Goal: Task Accomplishment & Management: Complete application form

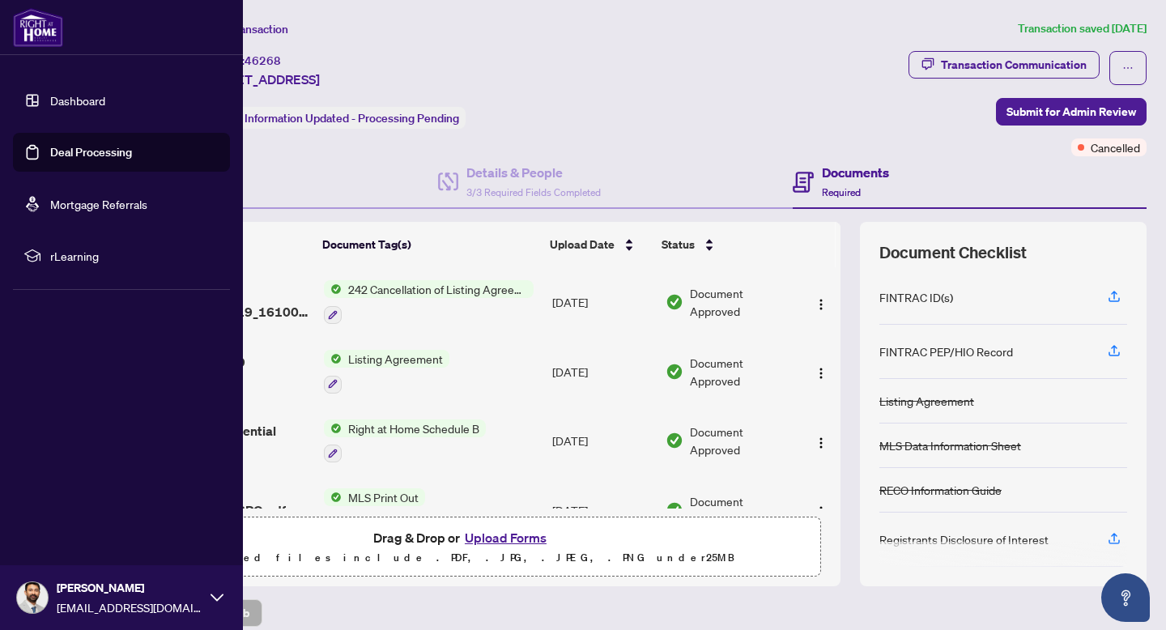
click at [53, 100] on link "Dashboard" at bounding box center [77, 100] width 55 height 15
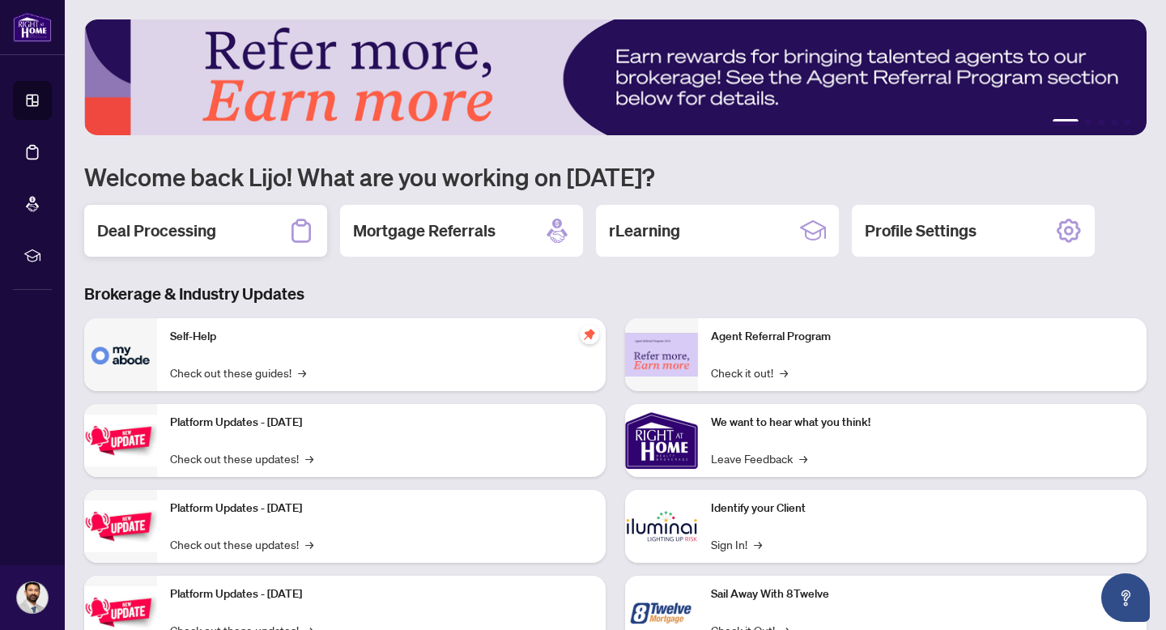
click at [218, 228] on div "Deal Processing" at bounding box center [205, 231] width 243 height 52
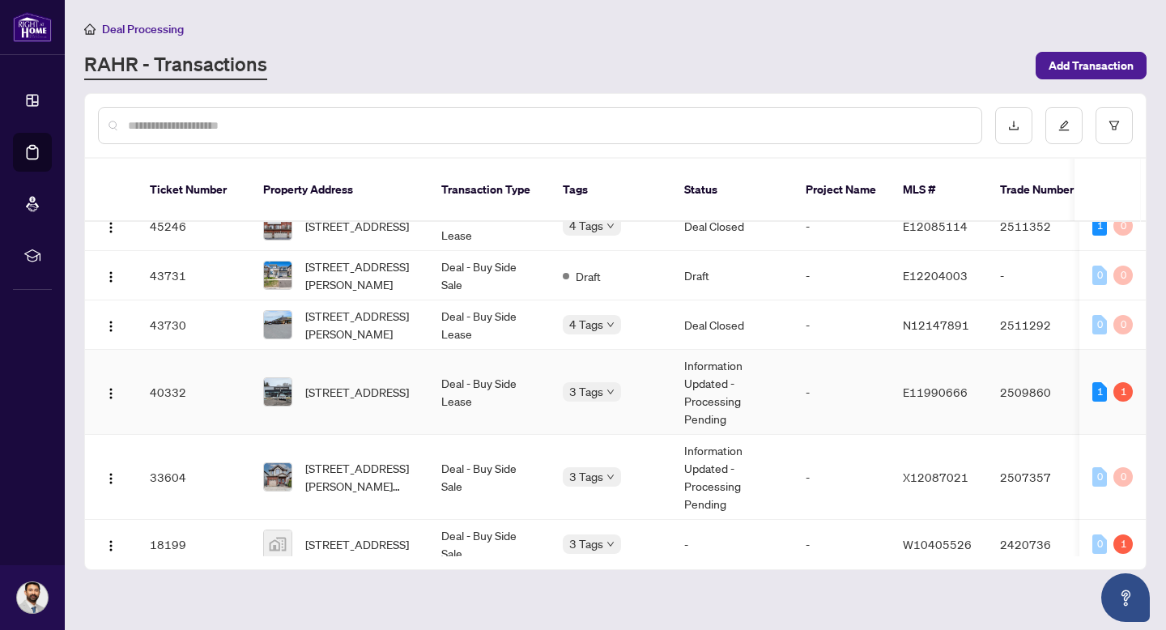
scroll to position [202, 0]
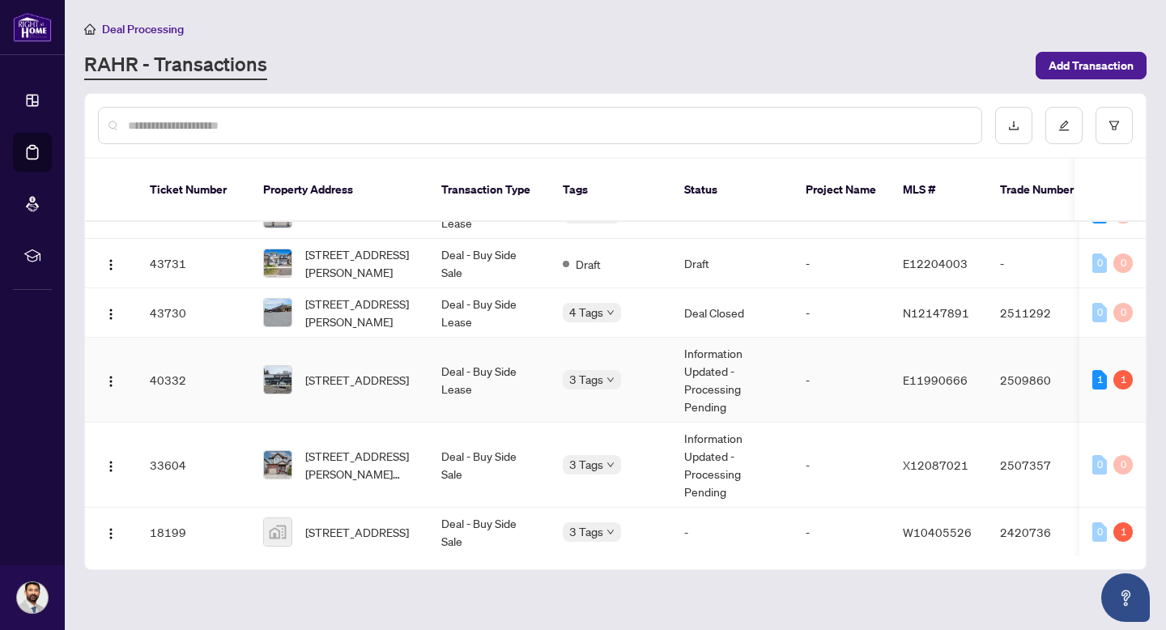
click at [1107, 370] on div "1 1" at bounding box center [1112, 379] width 40 height 19
click at [1038, 364] on td "2509860" at bounding box center [1043, 380] width 113 height 85
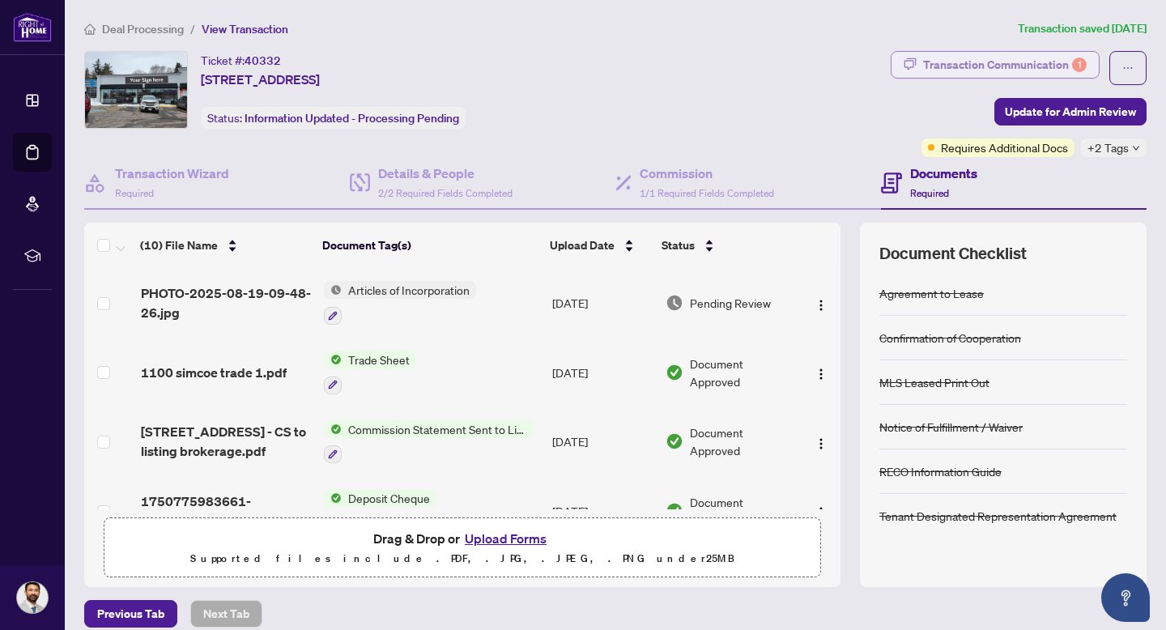
click at [1044, 68] on div "Transaction Communication 1" at bounding box center [1005, 65] width 164 height 26
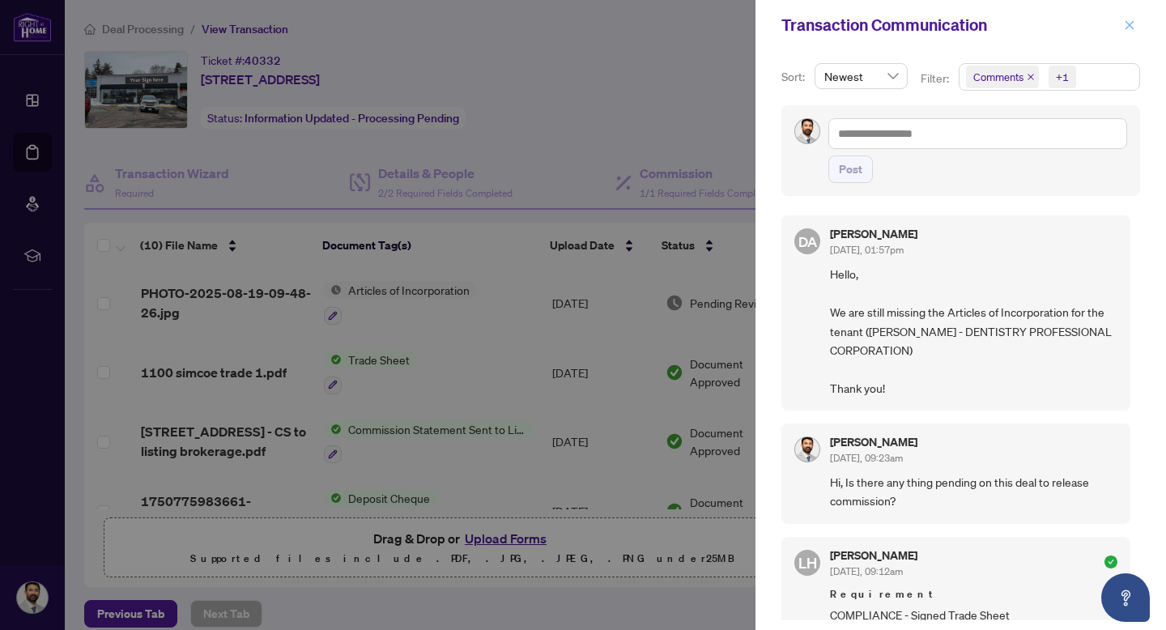
click at [1131, 28] on icon "close" at bounding box center [1129, 24] width 9 height 9
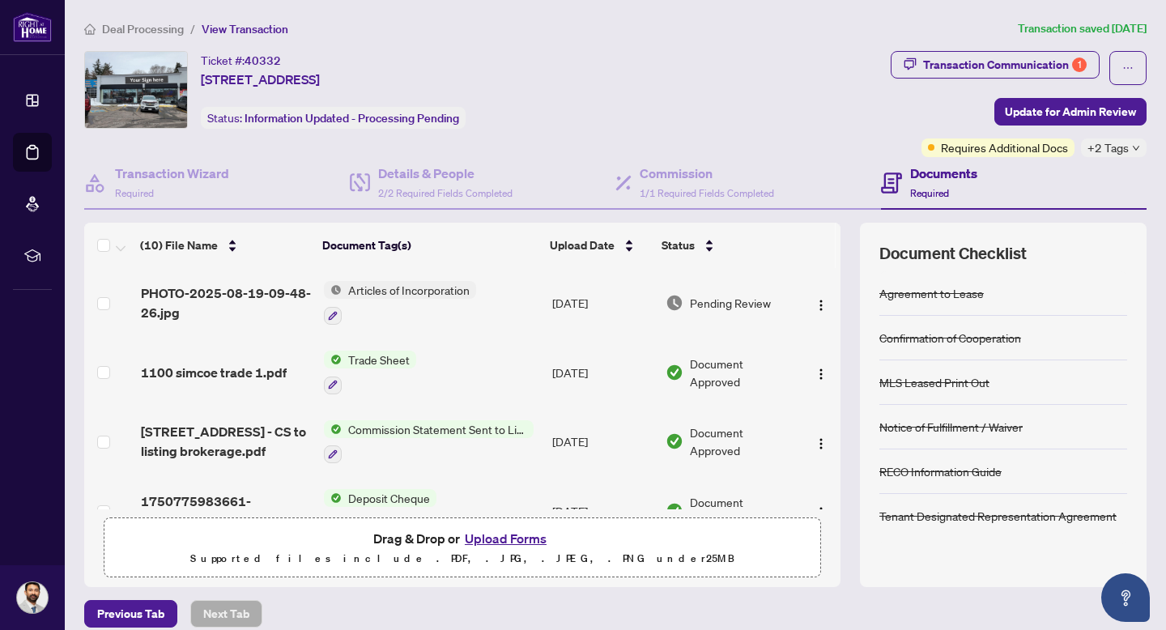
click at [384, 354] on span "Trade Sheet" at bounding box center [379, 360] width 74 height 18
click at [444, 338] on td "Trade Sheet" at bounding box center [431, 373] width 229 height 70
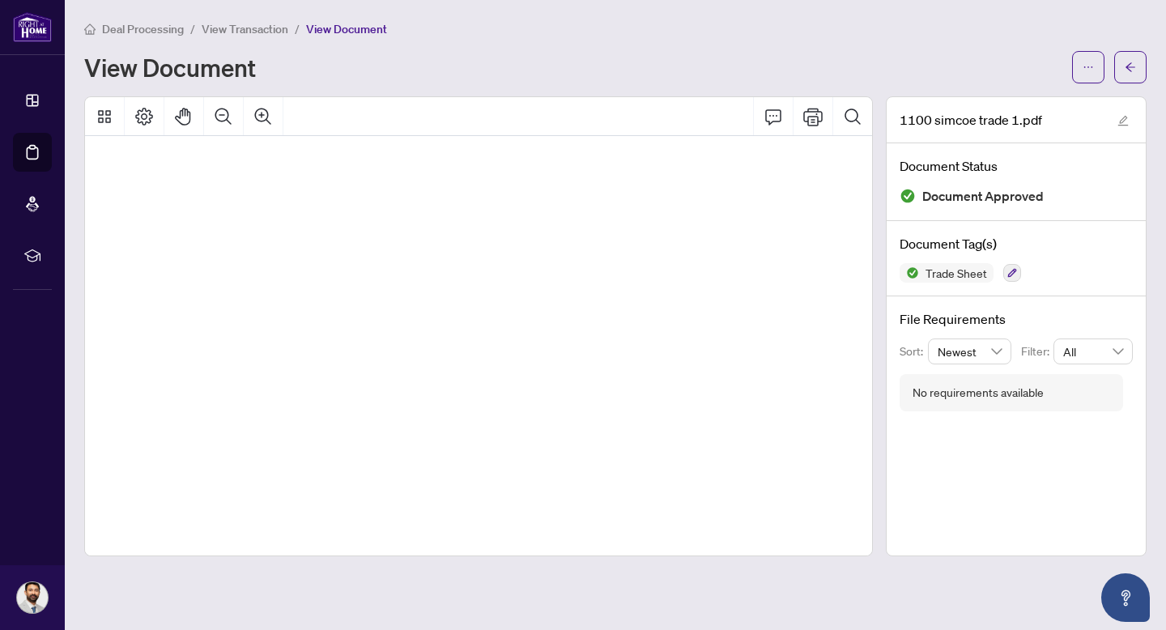
scroll to position [706, 681]
drag, startPoint x: 489, startPoint y: 372, endPoint x: 724, endPoint y: 356, distance: 235.3
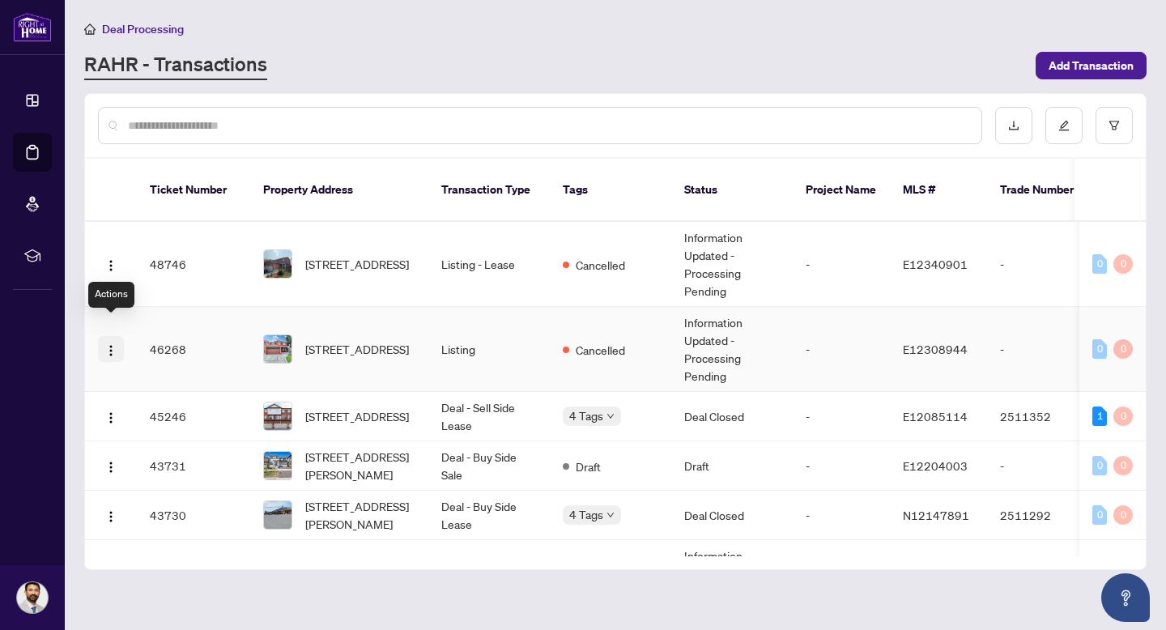
click at [109, 344] on img "button" at bounding box center [110, 350] width 13 height 13
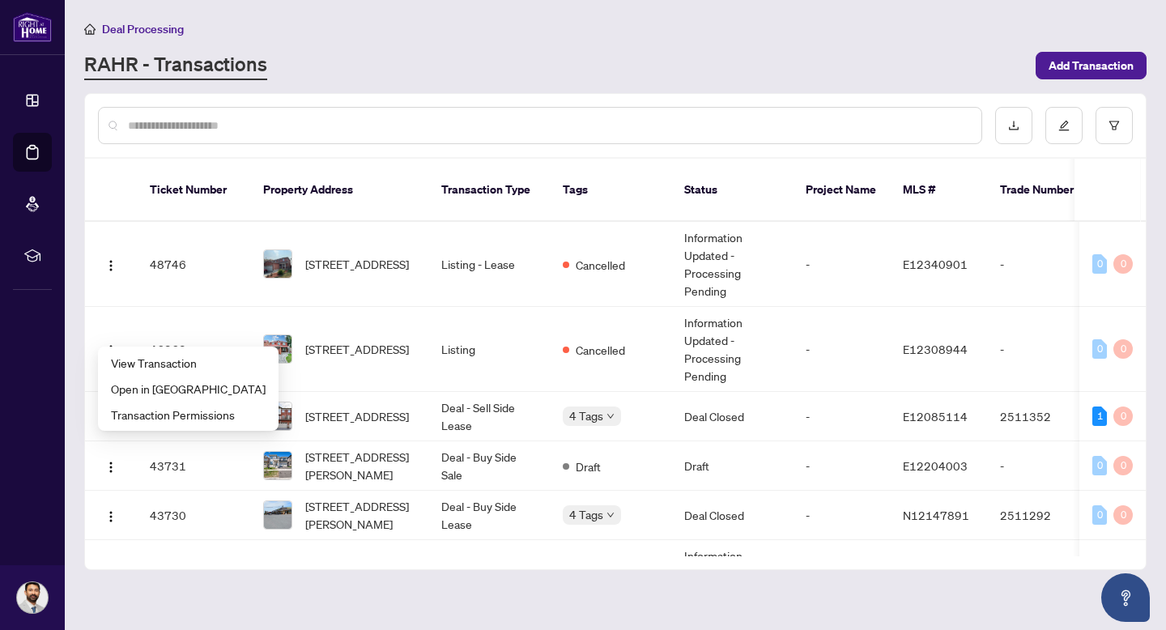
click at [441, 127] on input "text" at bounding box center [548, 126] width 840 height 18
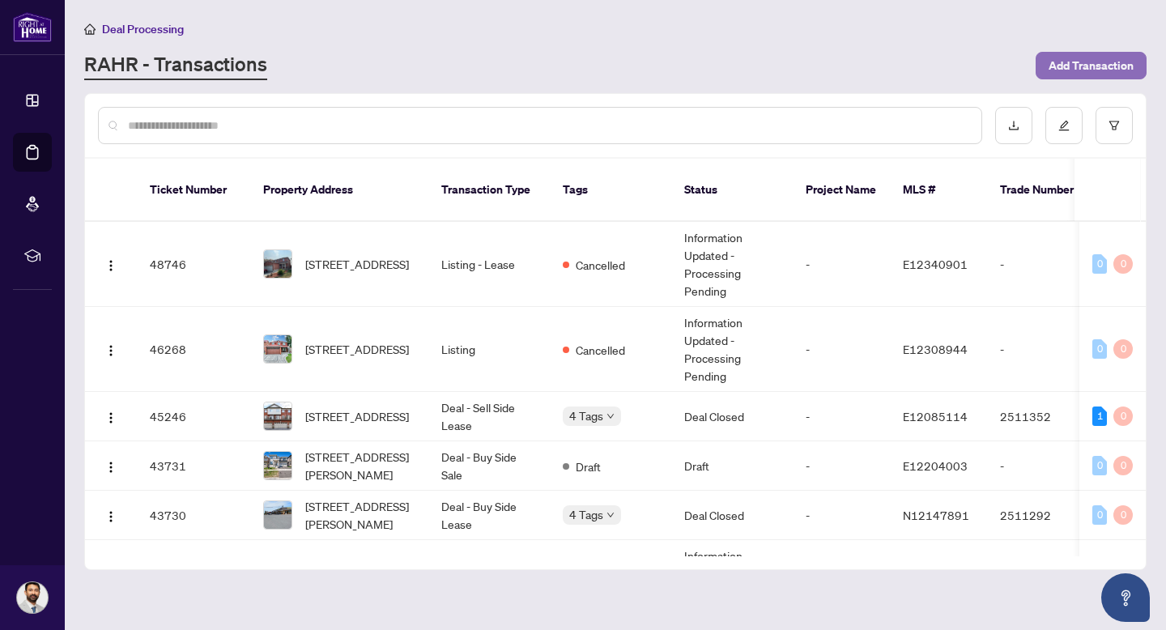
click at [1088, 64] on span "Add Transaction" at bounding box center [1091, 66] width 85 height 26
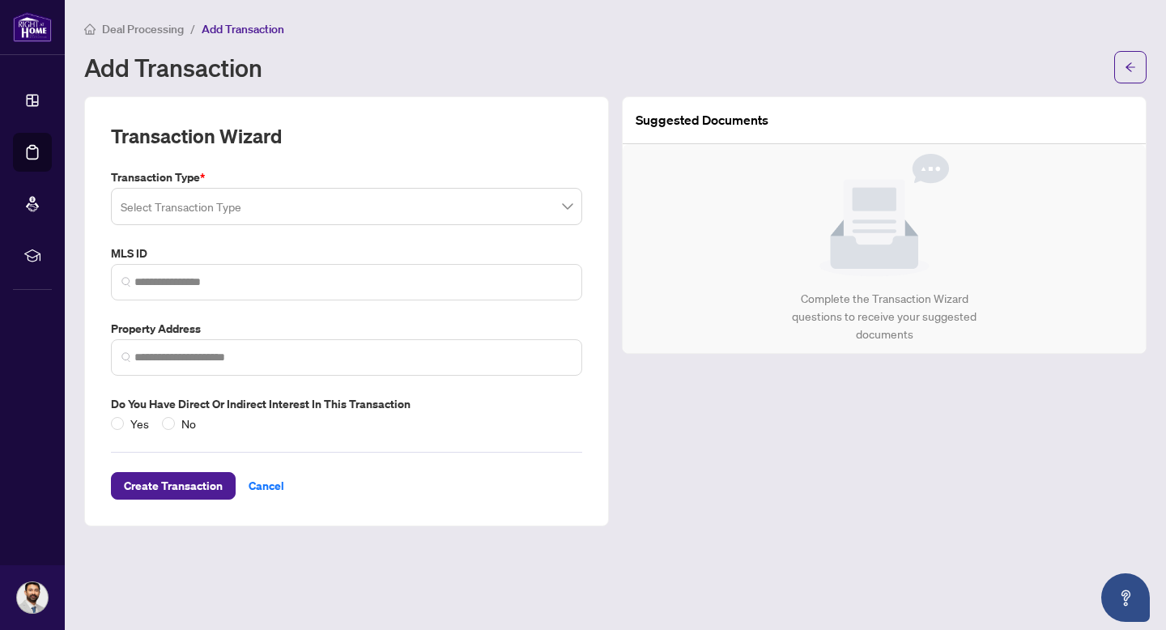
click at [468, 221] on input "search" at bounding box center [339, 209] width 437 height 36
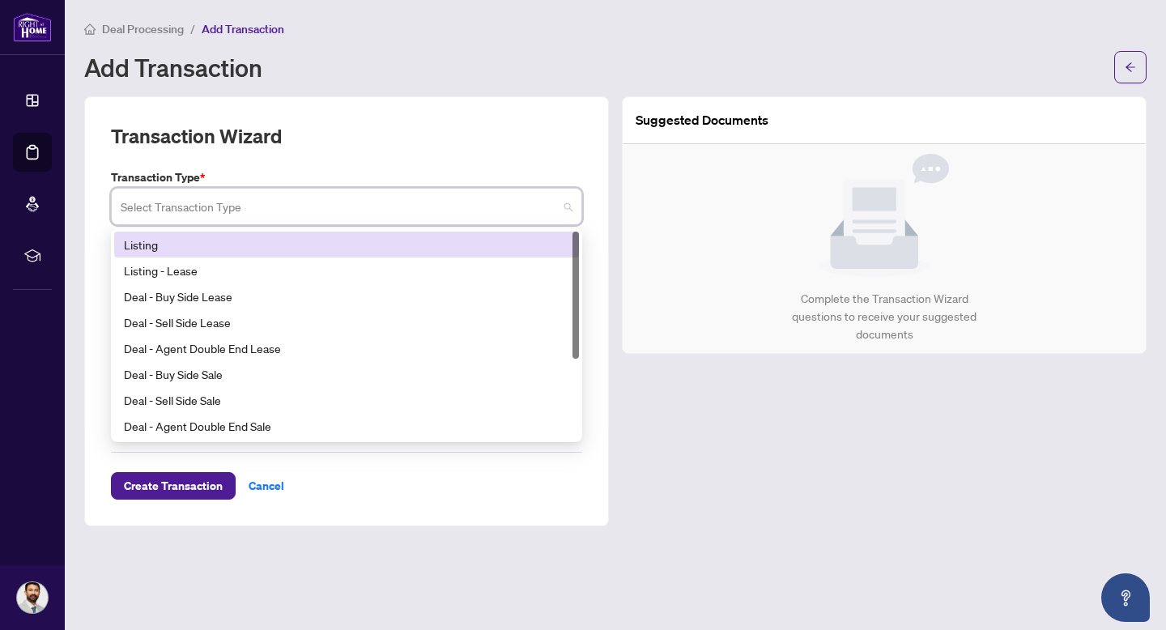
click at [462, 114] on div "Transaction Wizard Transaction Type * Select Transaction Type 13 14 Listing Lis…" at bounding box center [346, 311] width 525 height 430
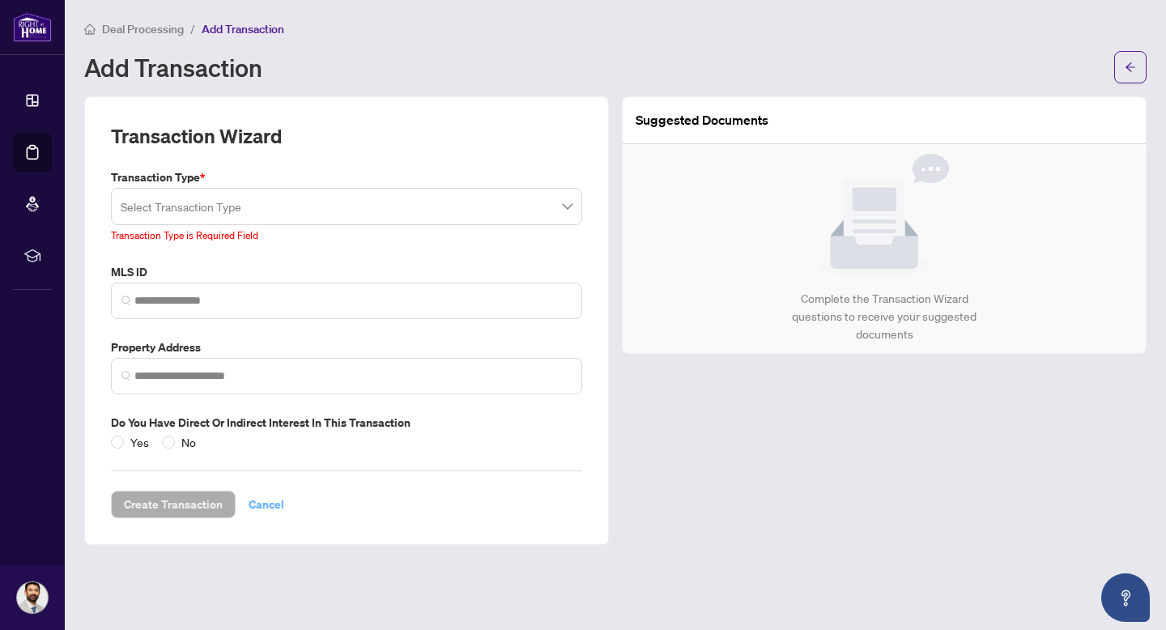
click at [269, 505] on span "Cancel" at bounding box center [267, 504] width 36 height 26
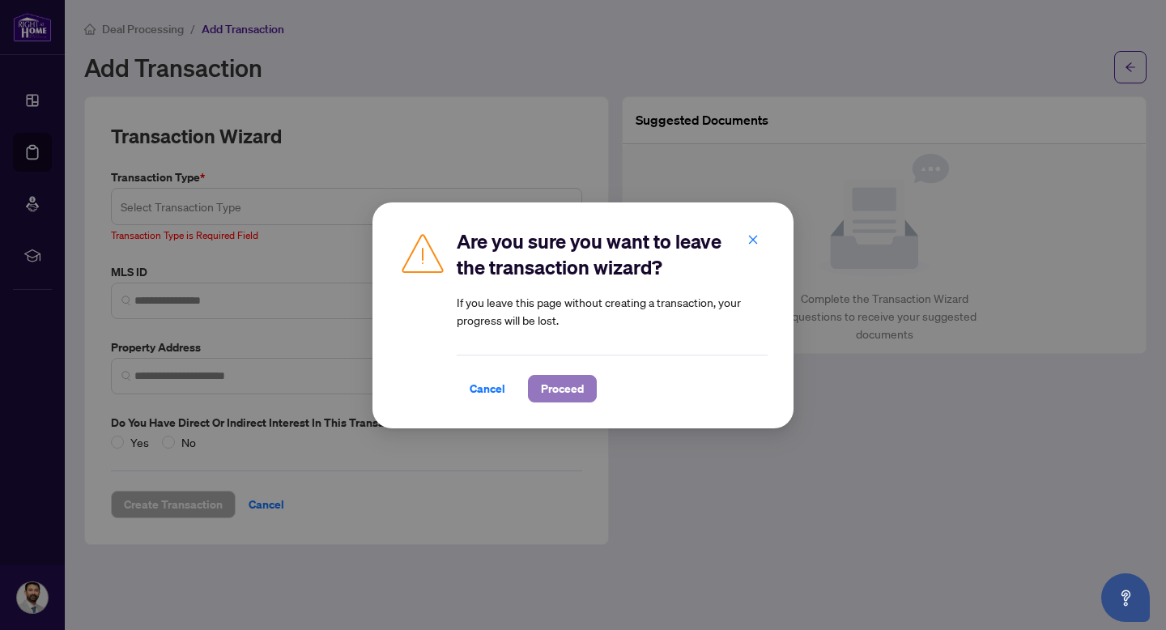
click at [569, 393] on span "Proceed" at bounding box center [562, 389] width 43 height 26
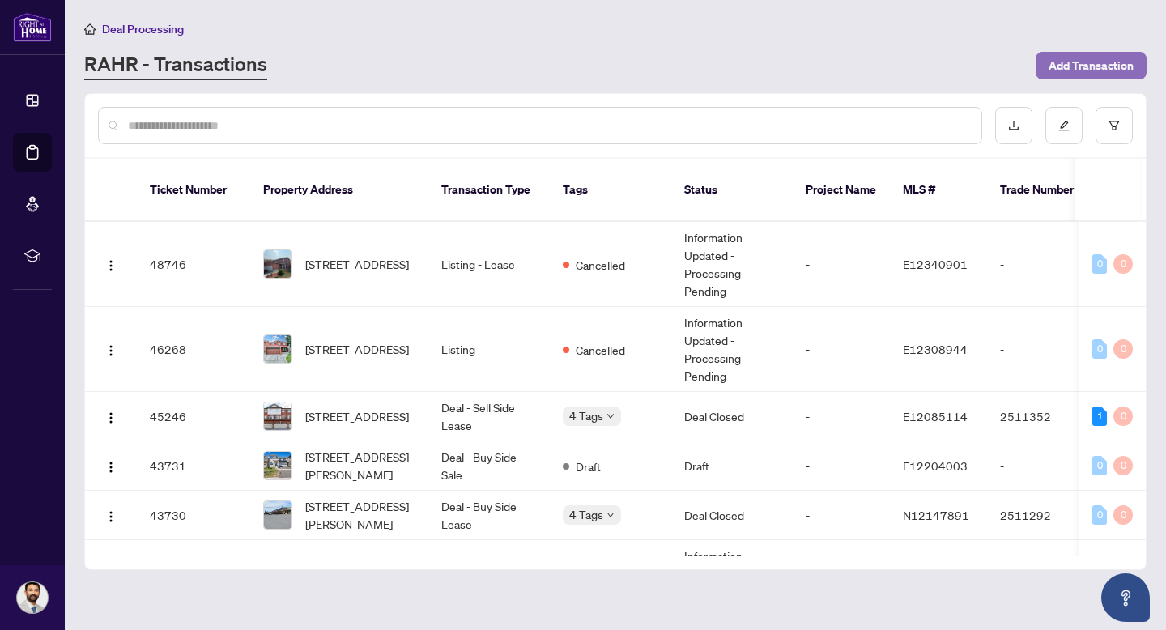
click at [1123, 59] on span "Add Transaction" at bounding box center [1091, 66] width 85 height 26
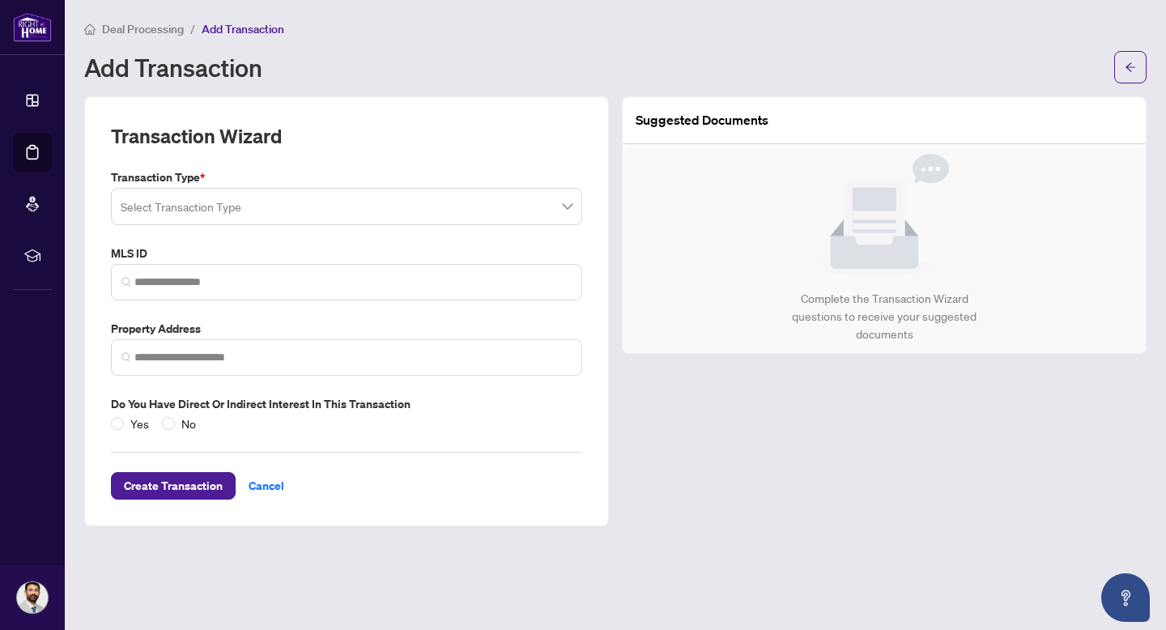
click at [360, 209] on input "search" at bounding box center [339, 209] width 437 height 36
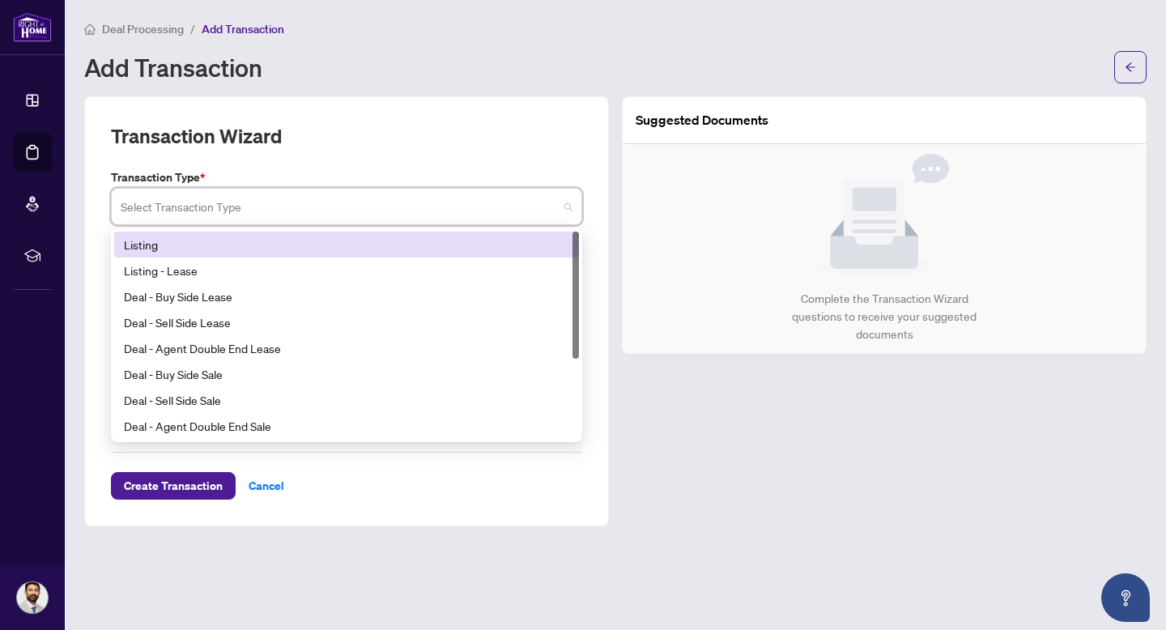
click at [321, 250] on div "Listing" at bounding box center [346, 245] width 445 height 18
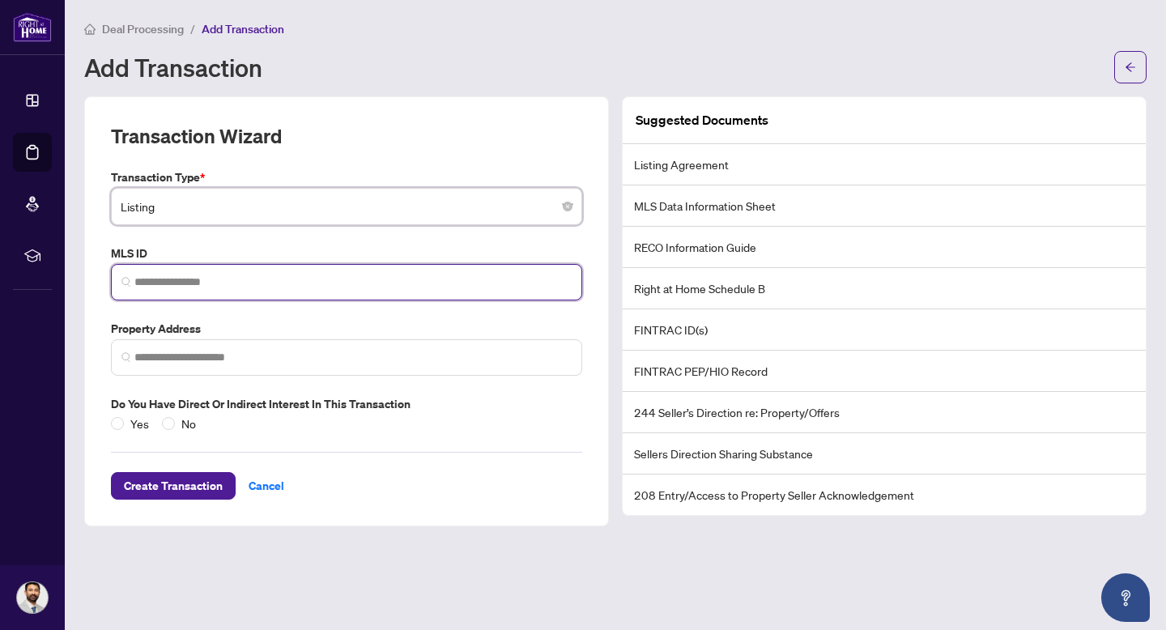
click at [318, 283] on input "search" at bounding box center [352, 282] width 437 height 17
paste input "*********"
type input "*********"
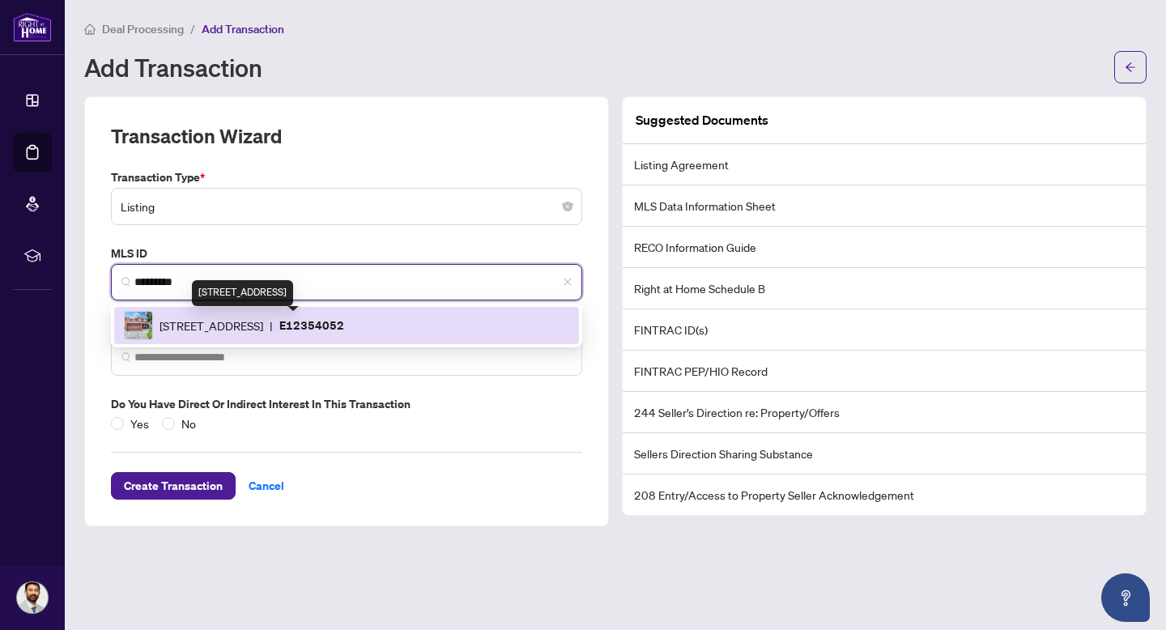
click at [263, 331] on span "[STREET_ADDRESS]" at bounding box center [212, 326] width 104 height 18
type input "**********"
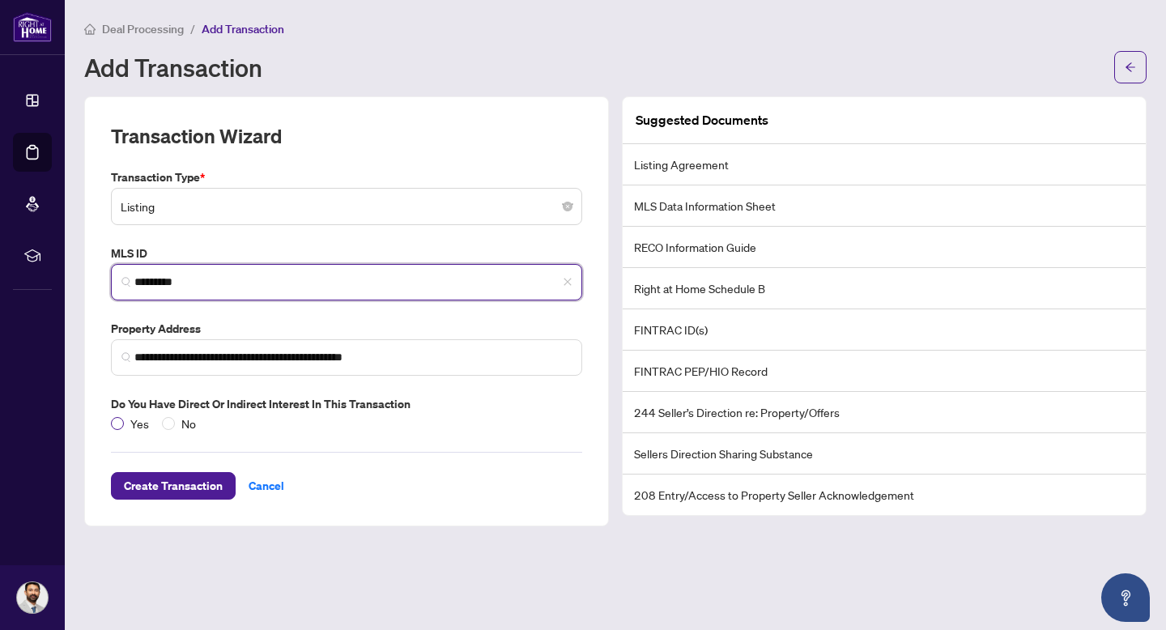
type input "*********"
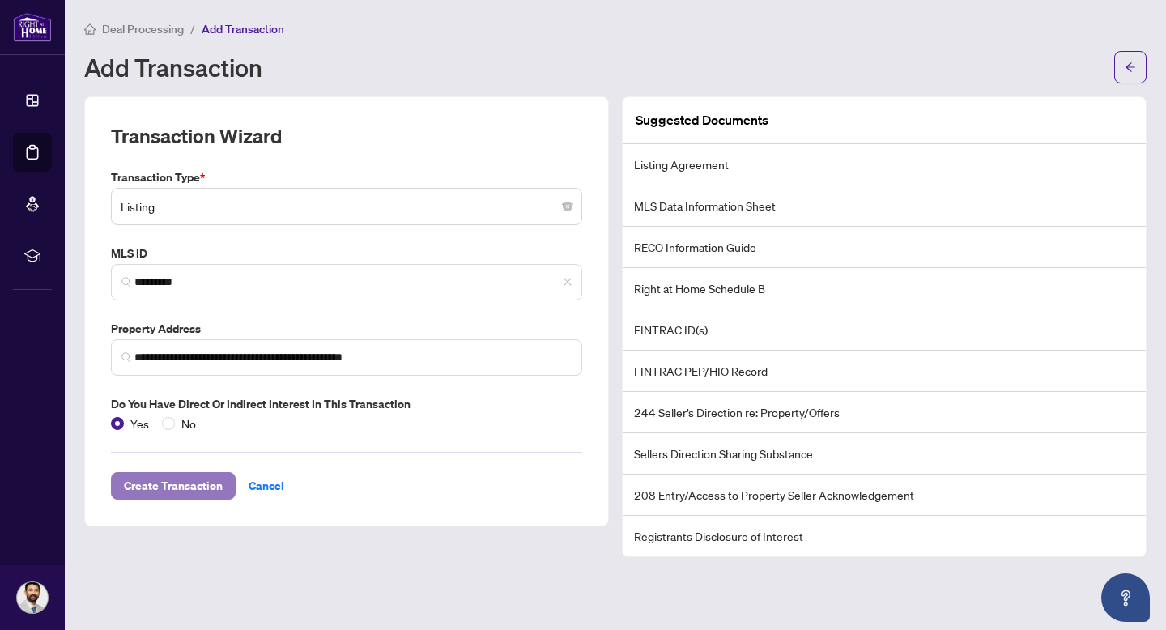
click at [166, 480] on span "Create Transaction" at bounding box center [173, 486] width 99 height 26
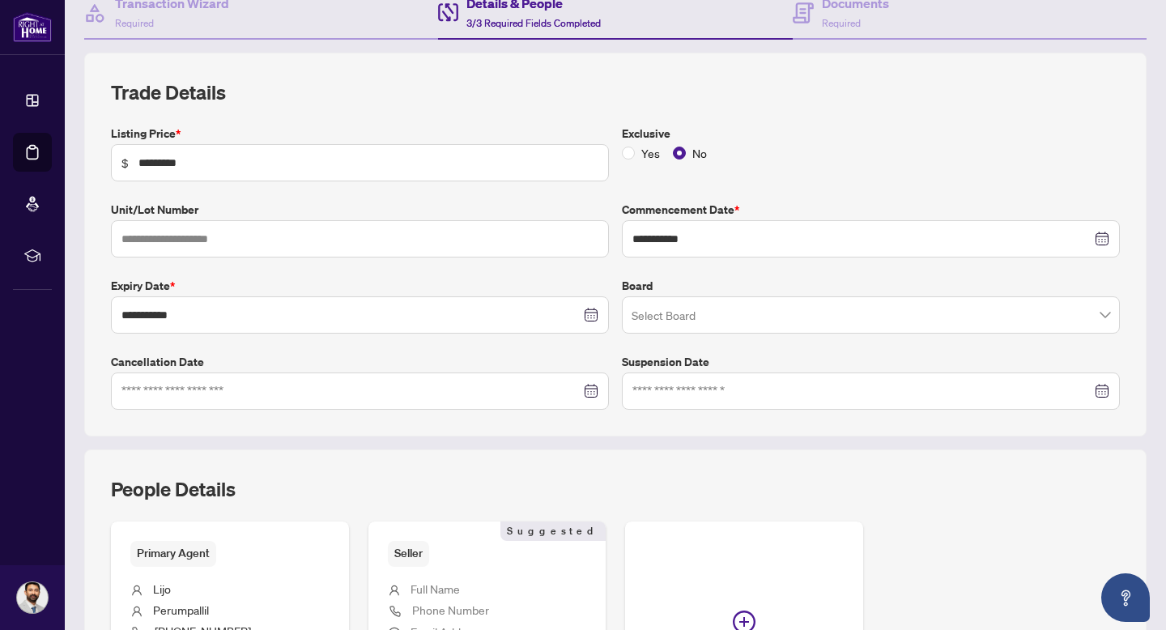
scroll to position [172, 0]
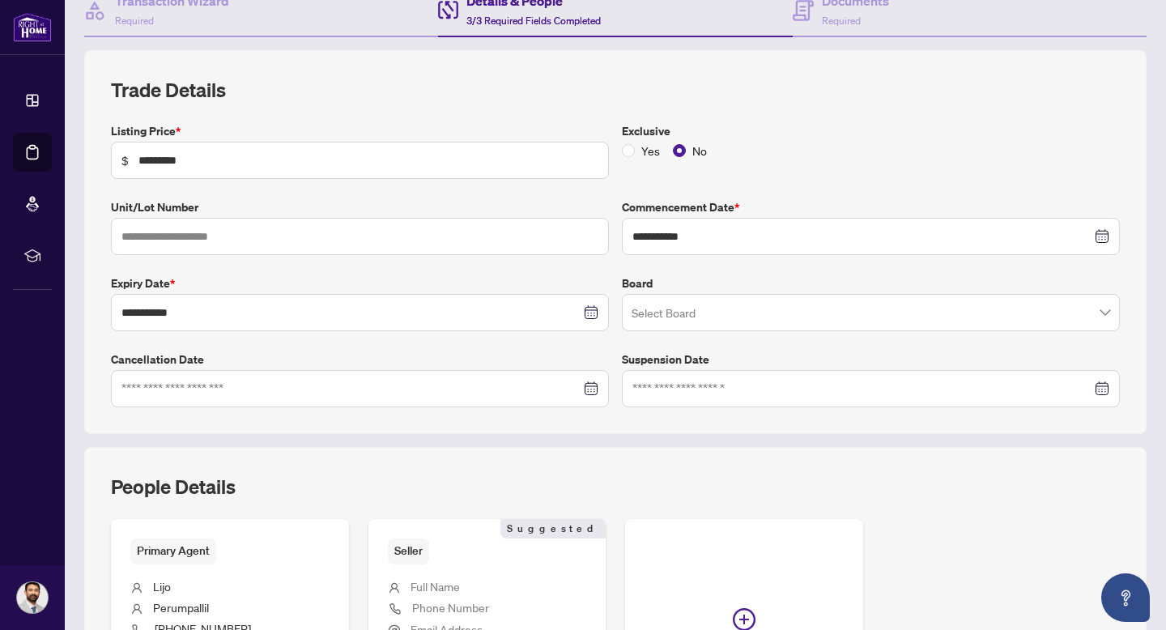
click at [884, 308] on input "search" at bounding box center [864, 315] width 464 height 36
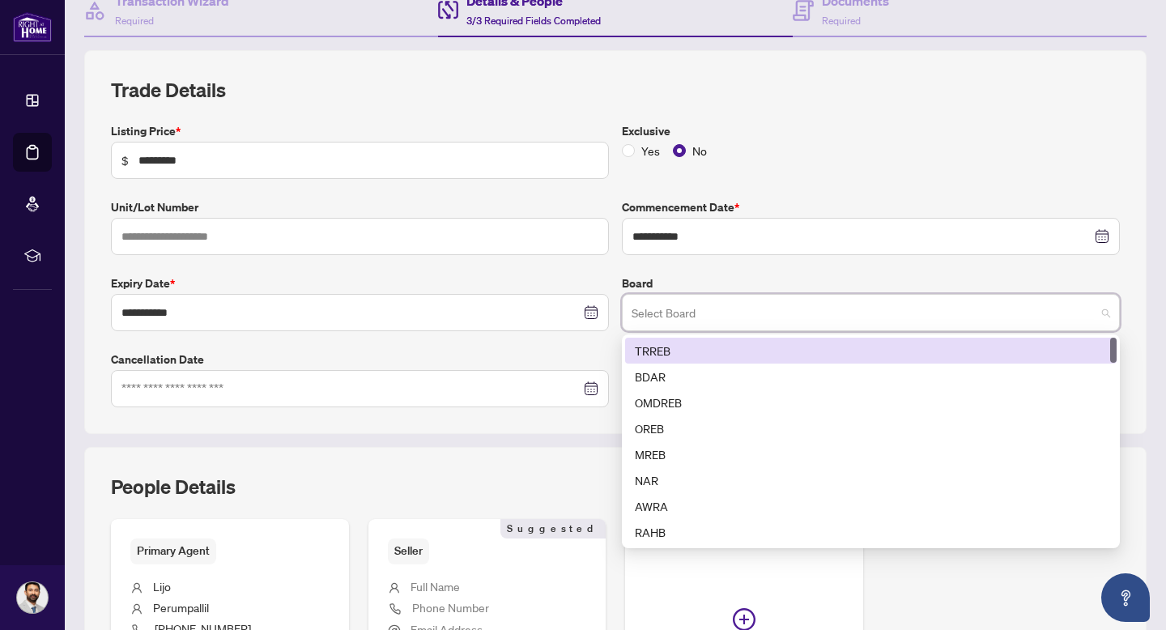
click at [872, 346] on div "TRREB" at bounding box center [871, 351] width 472 height 18
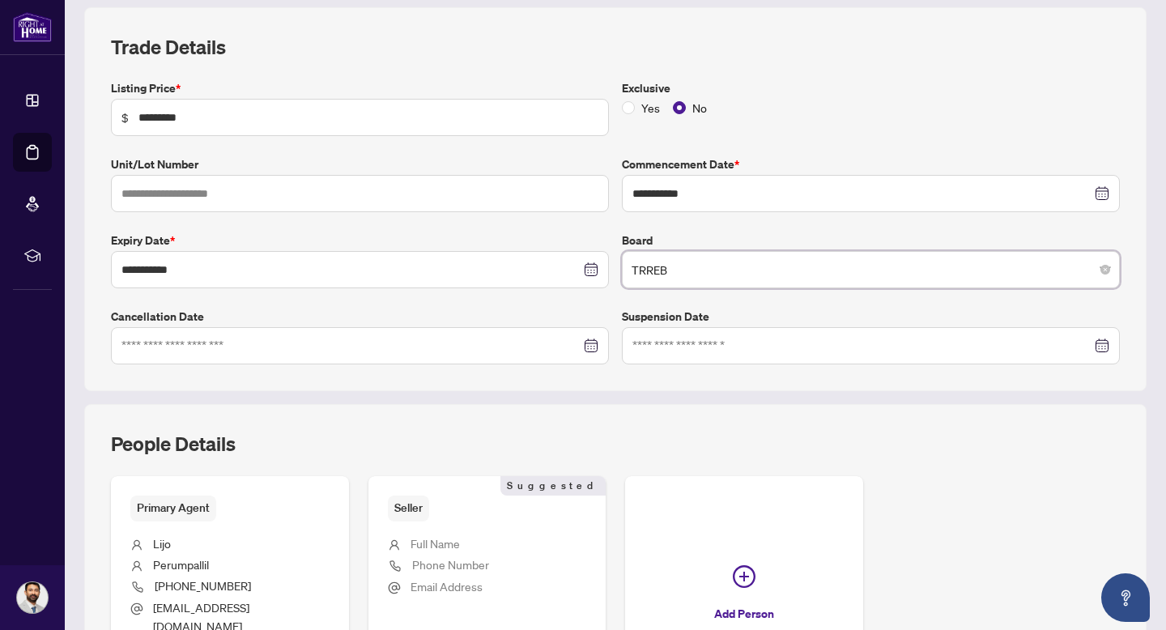
scroll to position [426, 0]
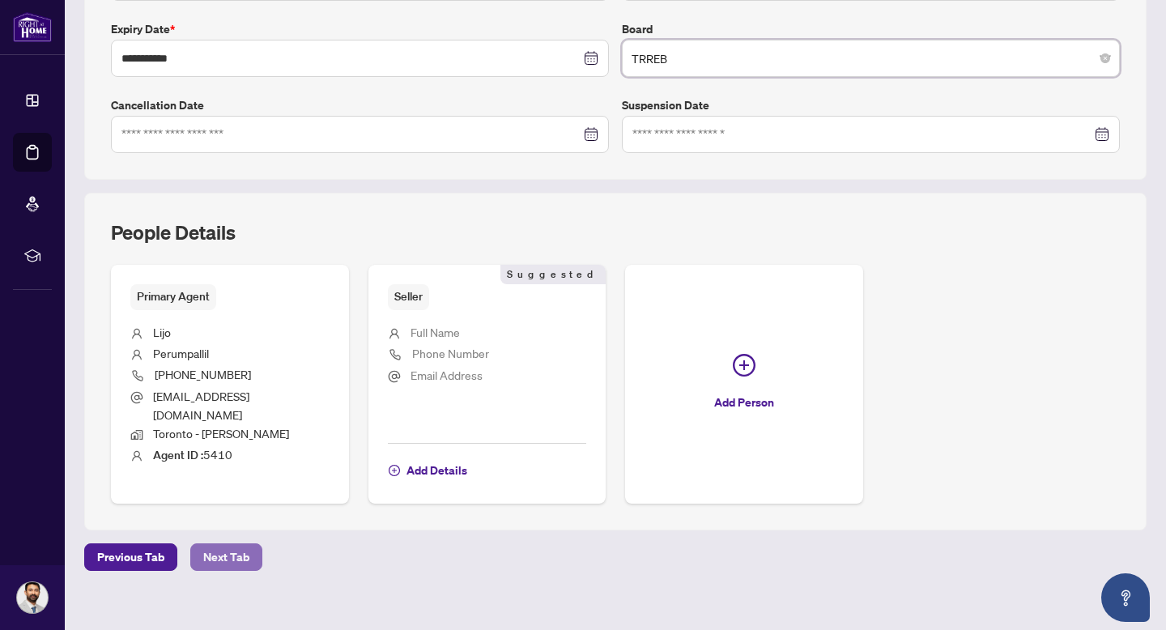
click at [228, 544] on span "Next Tab" at bounding box center [226, 557] width 46 height 26
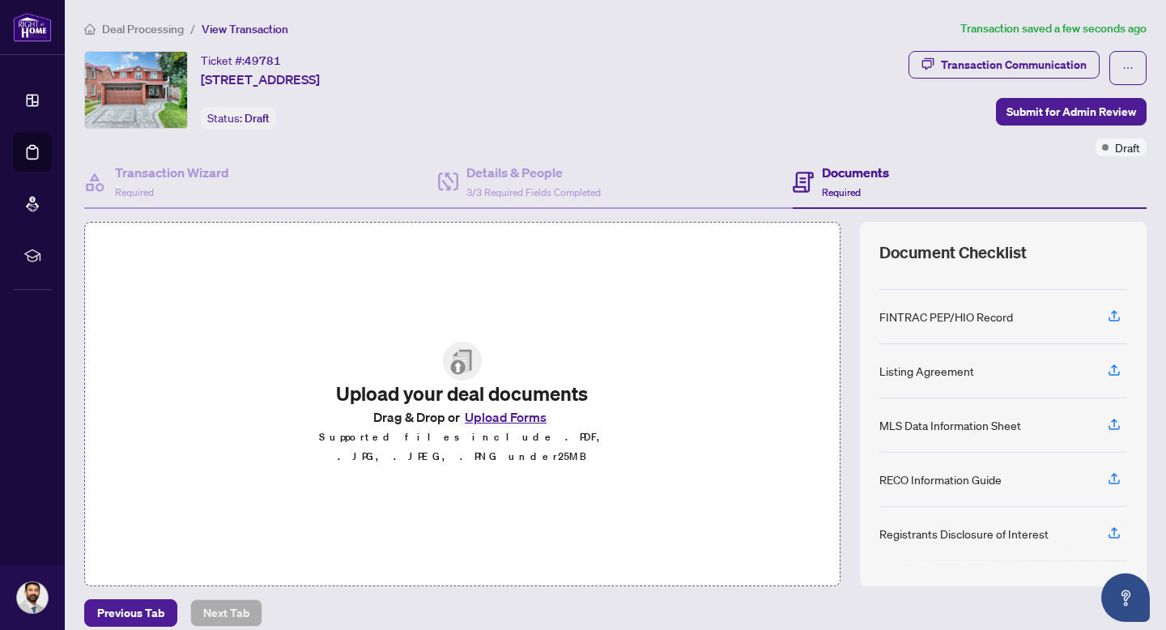
scroll to position [37, 0]
click at [1116, 421] on icon "button" at bounding box center [1114, 422] width 15 height 15
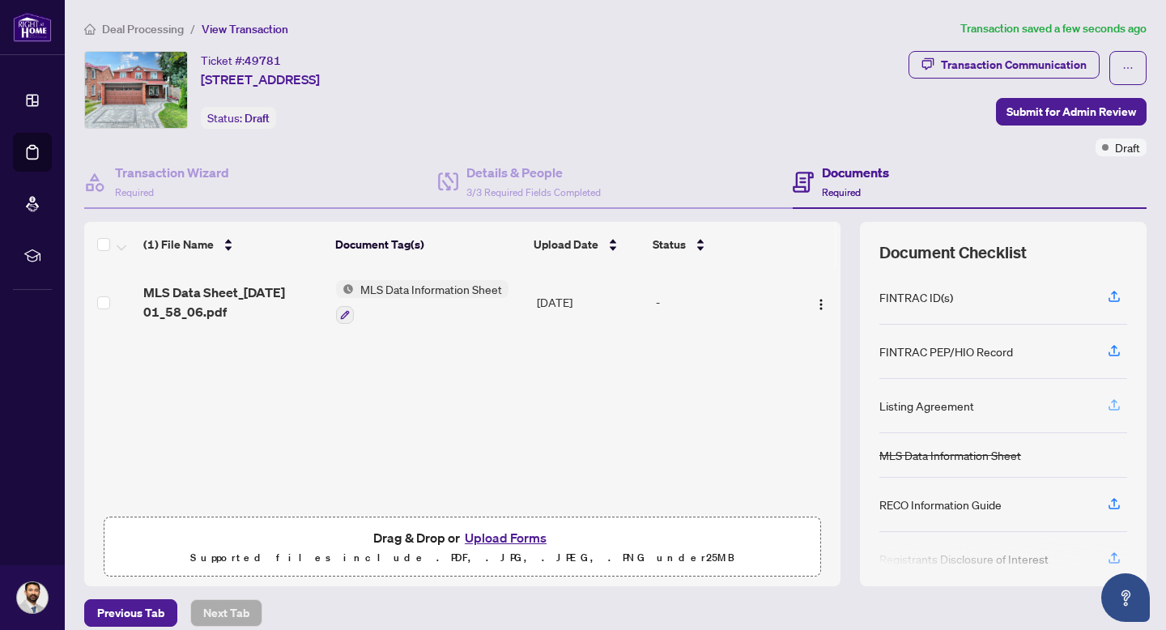
click at [1114, 400] on icon "button" at bounding box center [1114, 403] width 6 height 8
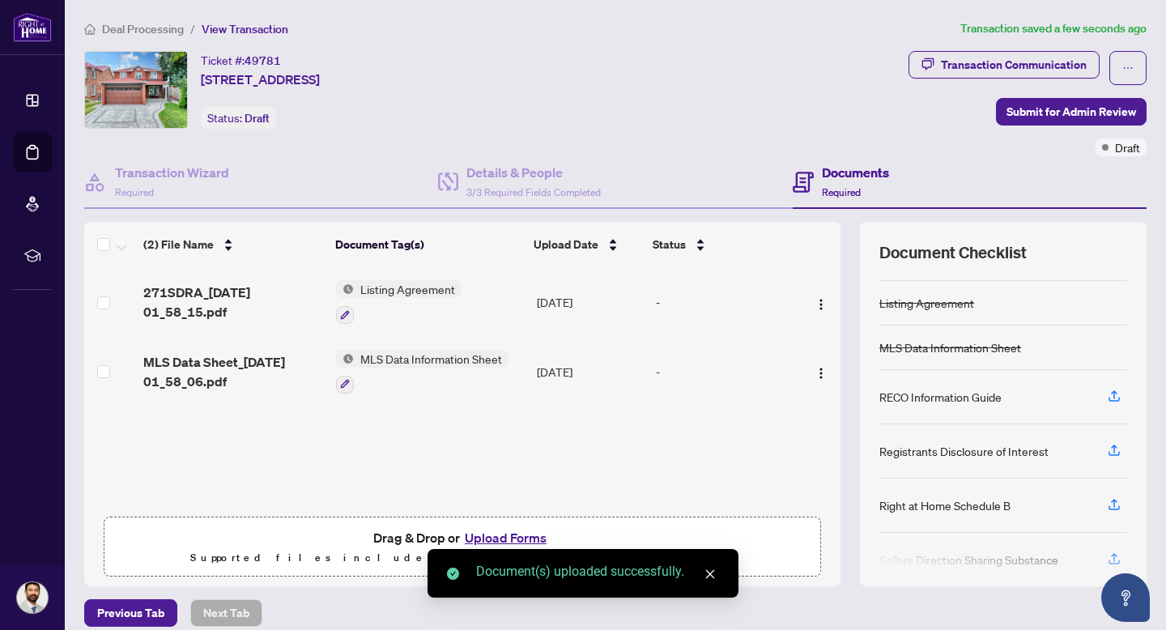
scroll to position [103, 0]
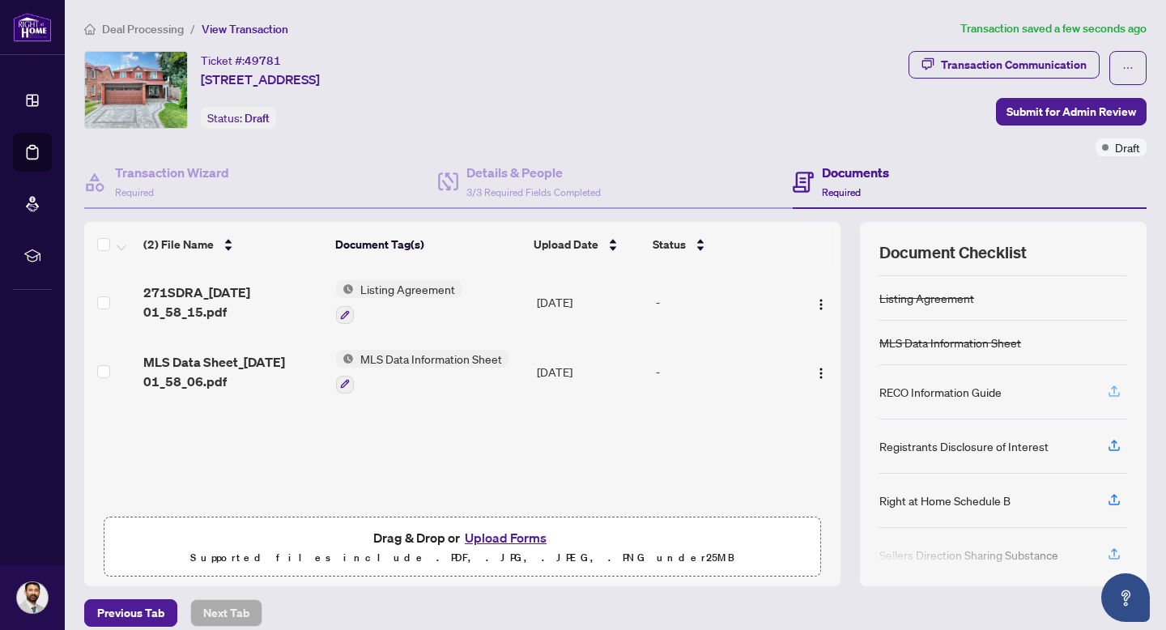
click at [1116, 388] on icon "button" at bounding box center [1114, 389] width 6 height 8
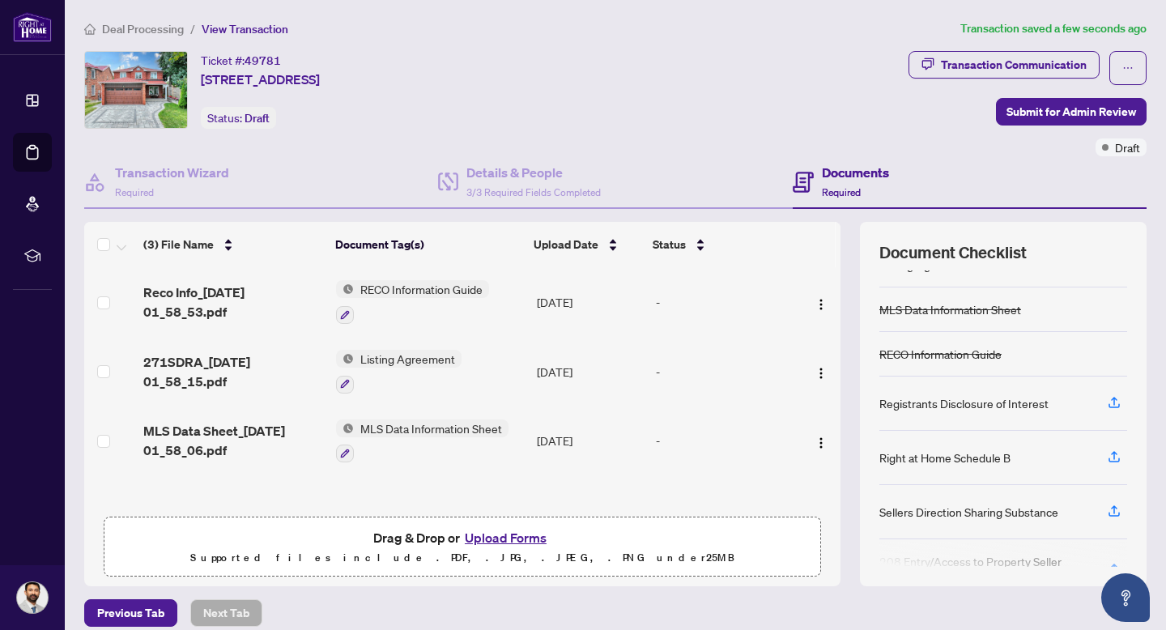
scroll to position [147, 0]
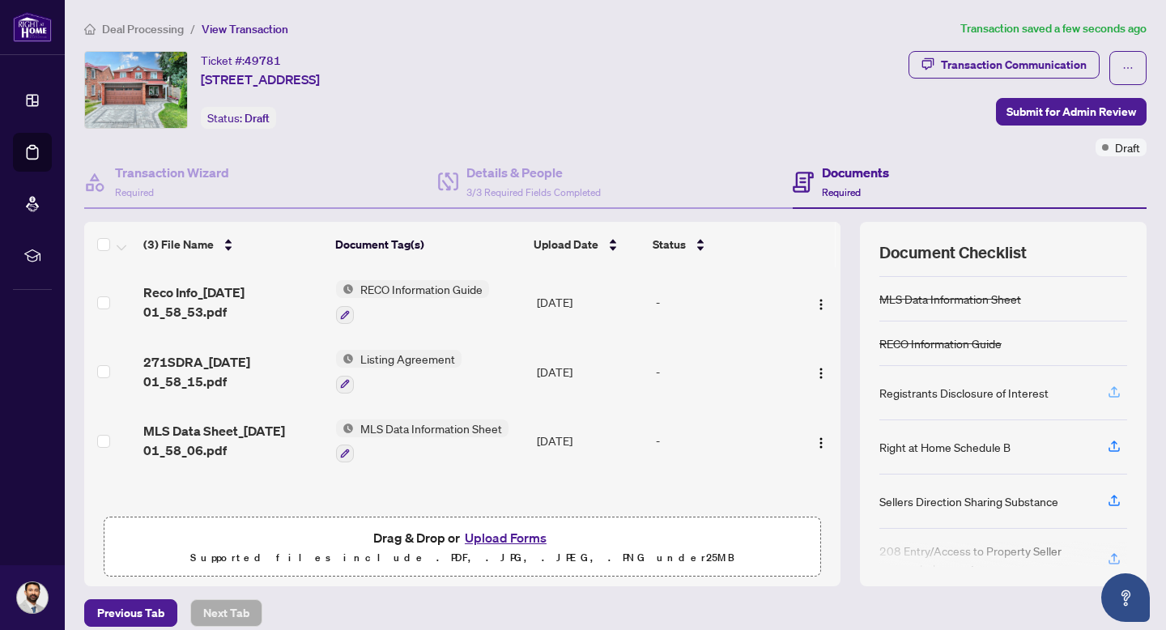
click at [1113, 394] on icon "button" at bounding box center [1114, 392] width 15 height 15
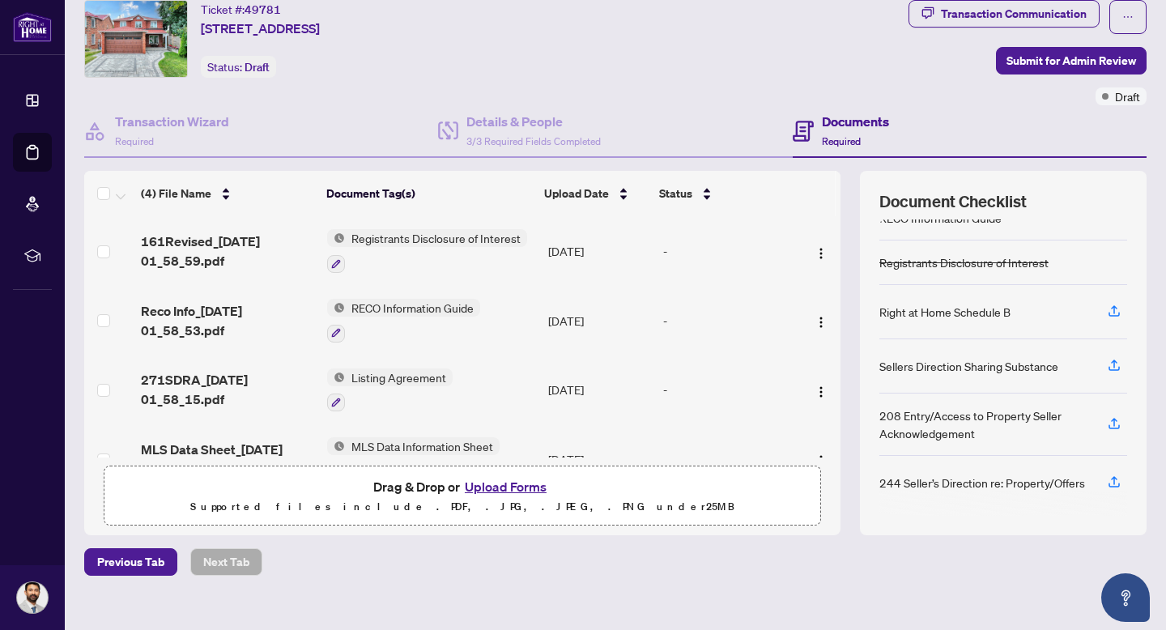
scroll to position [0, 0]
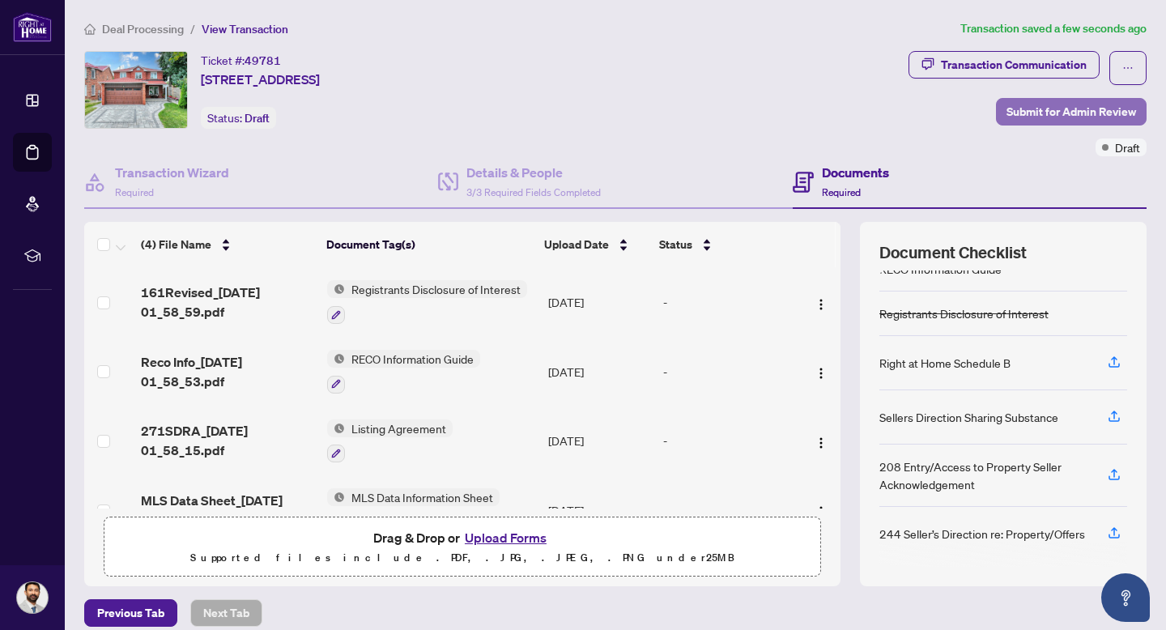
click at [1063, 107] on span "Submit for Admin Review" at bounding box center [1071, 112] width 130 height 26
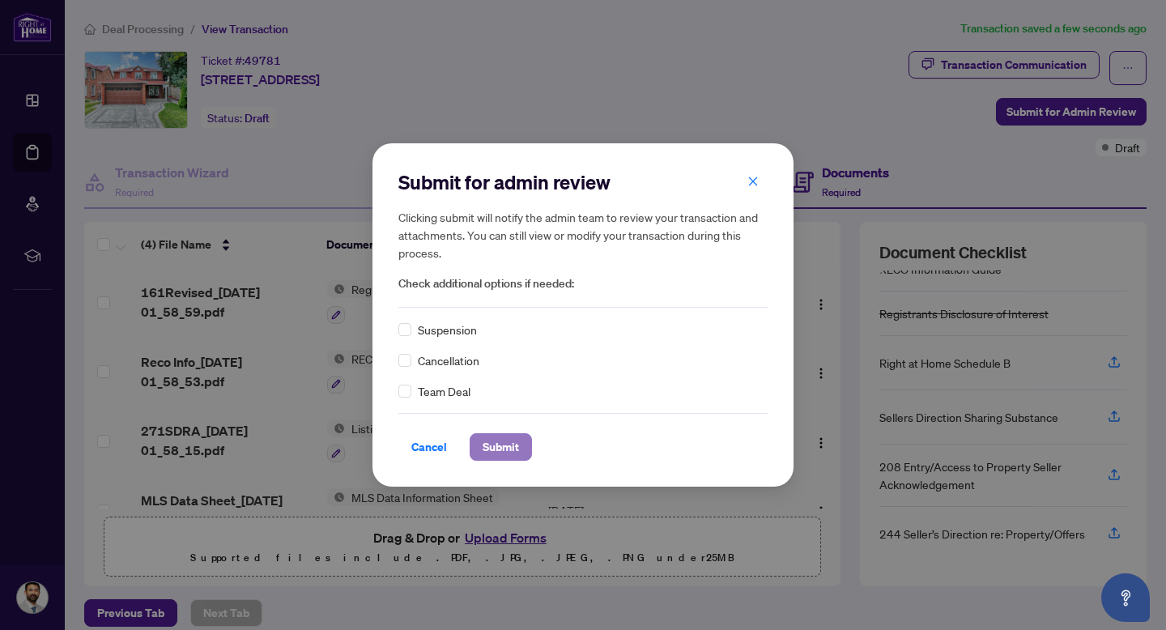
click at [516, 444] on span "Submit" at bounding box center [501, 447] width 36 height 26
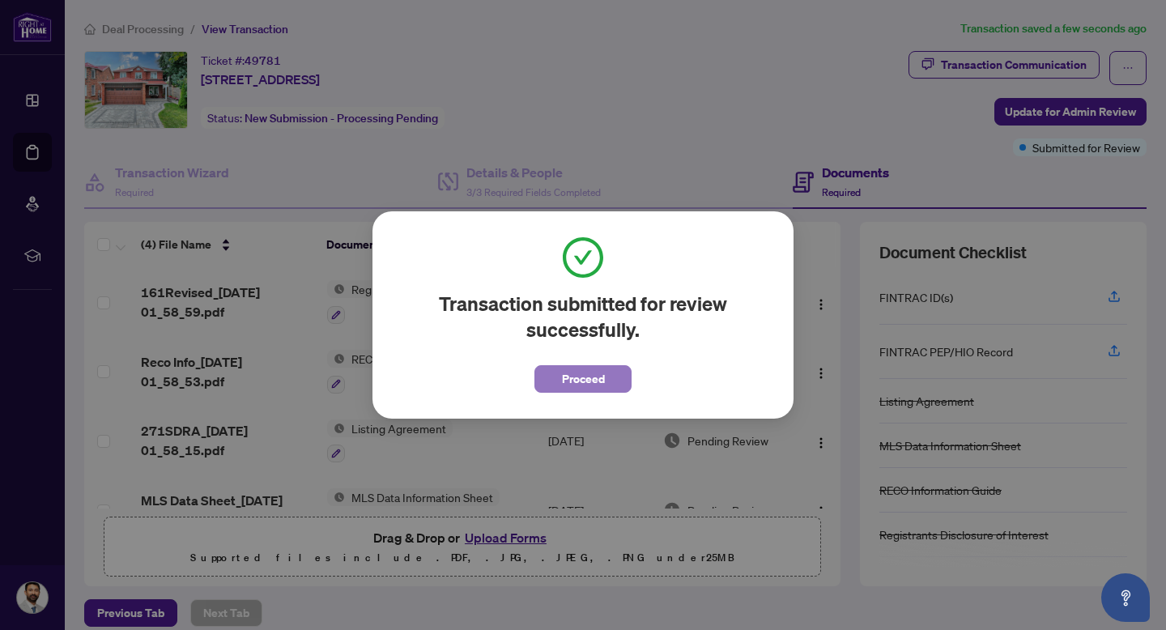
click at [572, 385] on span "Proceed" at bounding box center [583, 379] width 43 height 26
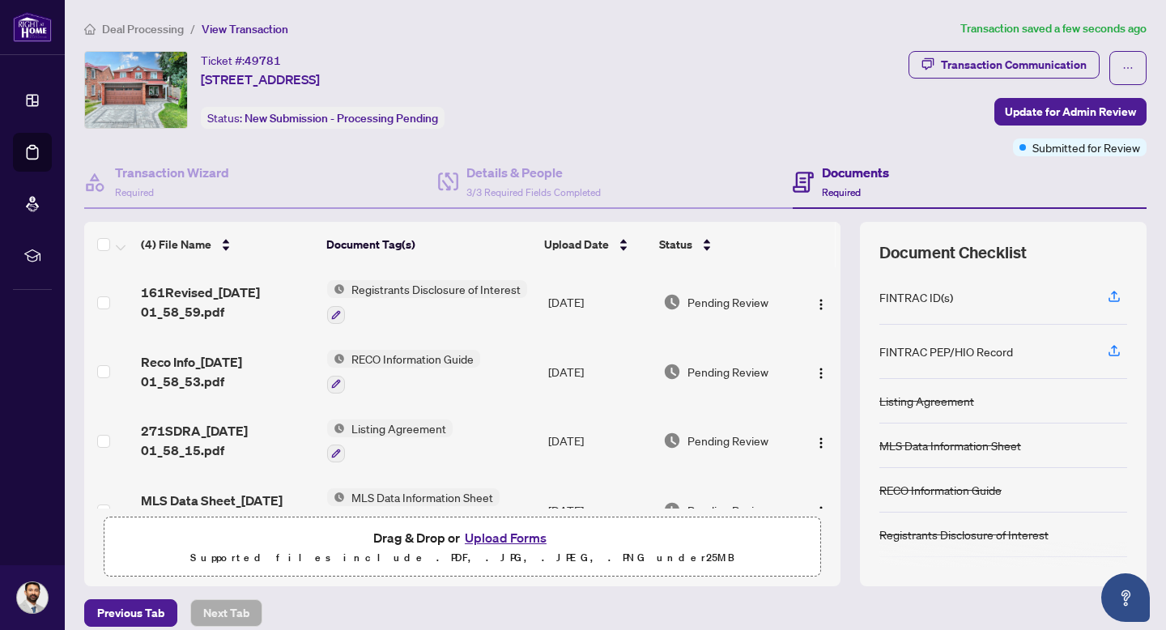
click at [142, 32] on span "Deal Processing" at bounding box center [143, 29] width 82 height 15
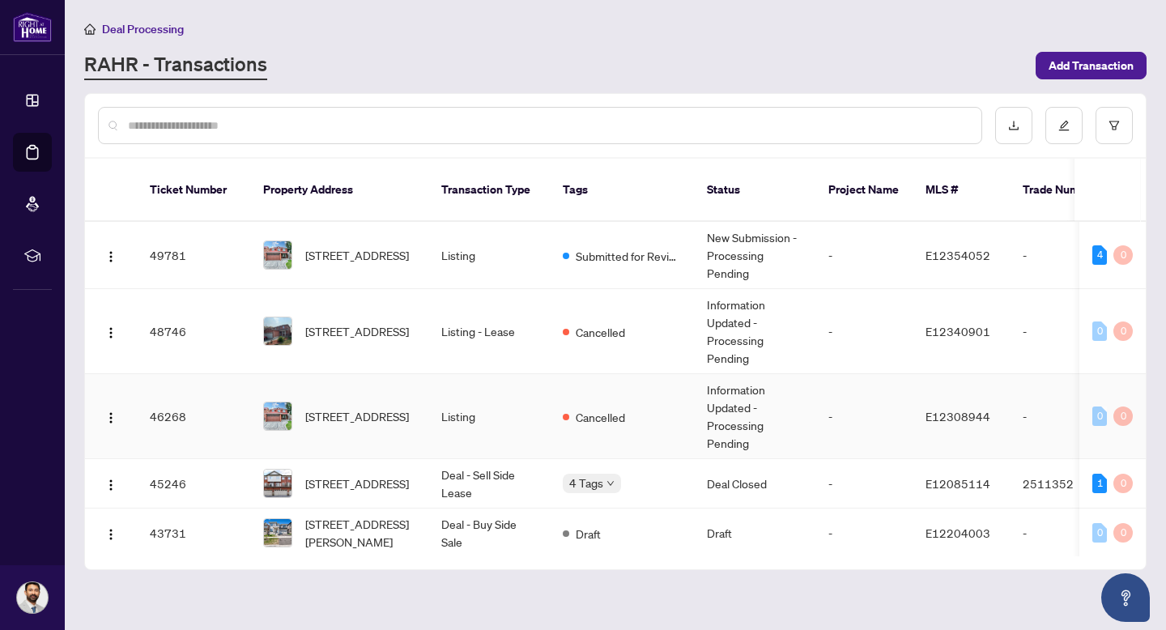
click at [811, 411] on td "Information Updated - Processing Pending" at bounding box center [754, 416] width 121 height 85
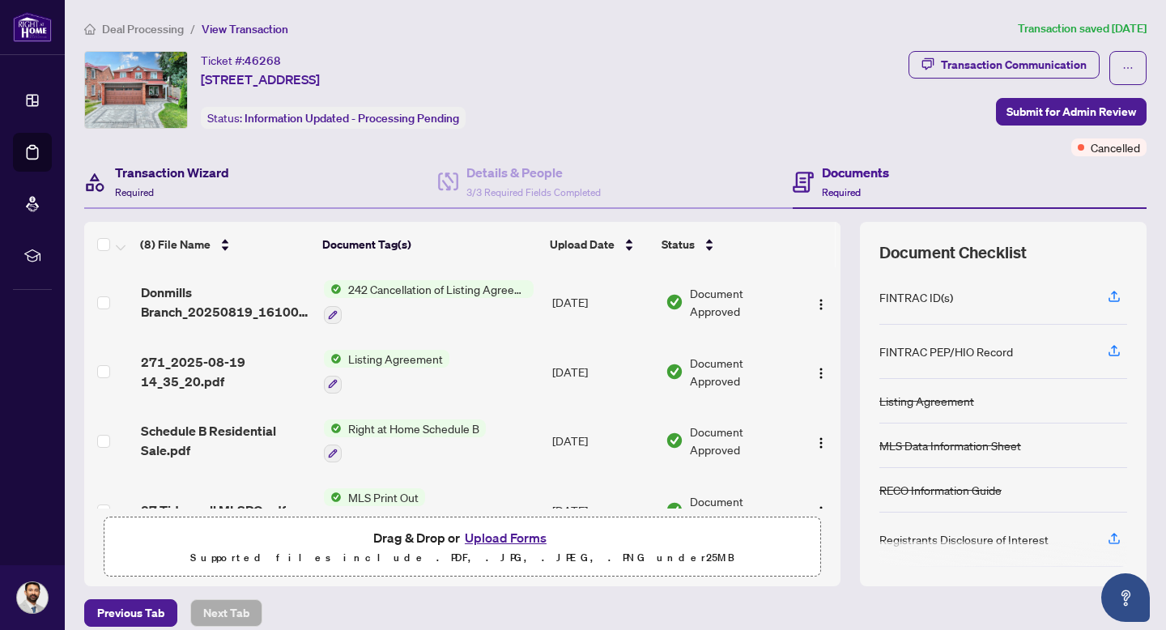
click at [221, 171] on h4 "Transaction Wizard" at bounding box center [172, 172] width 114 height 19
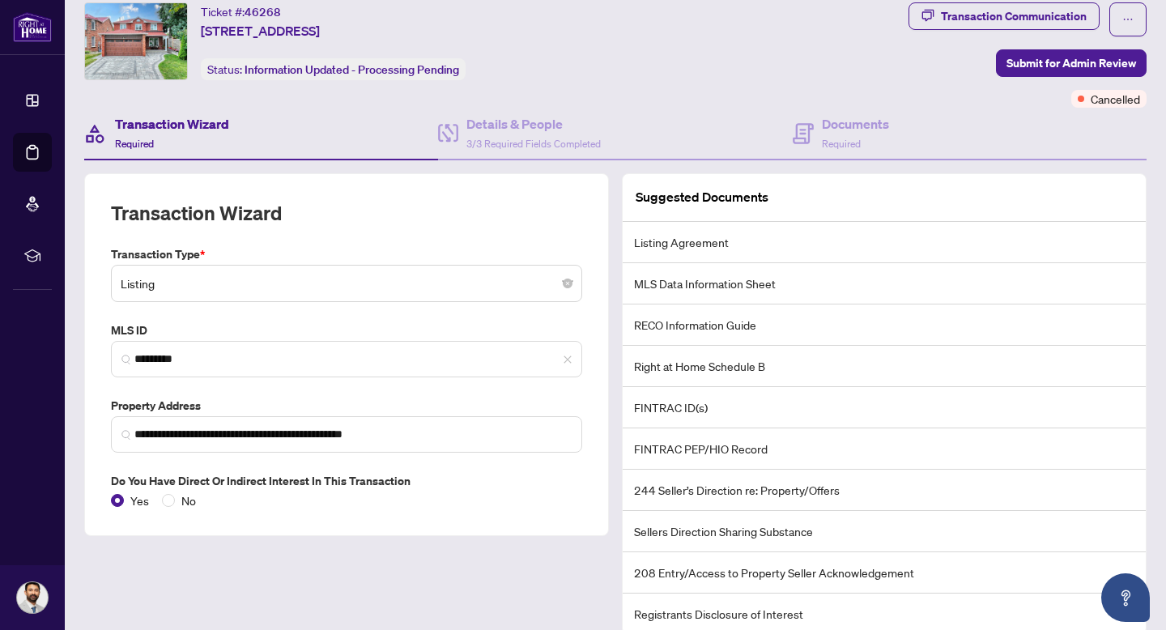
scroll to position [23, 0]
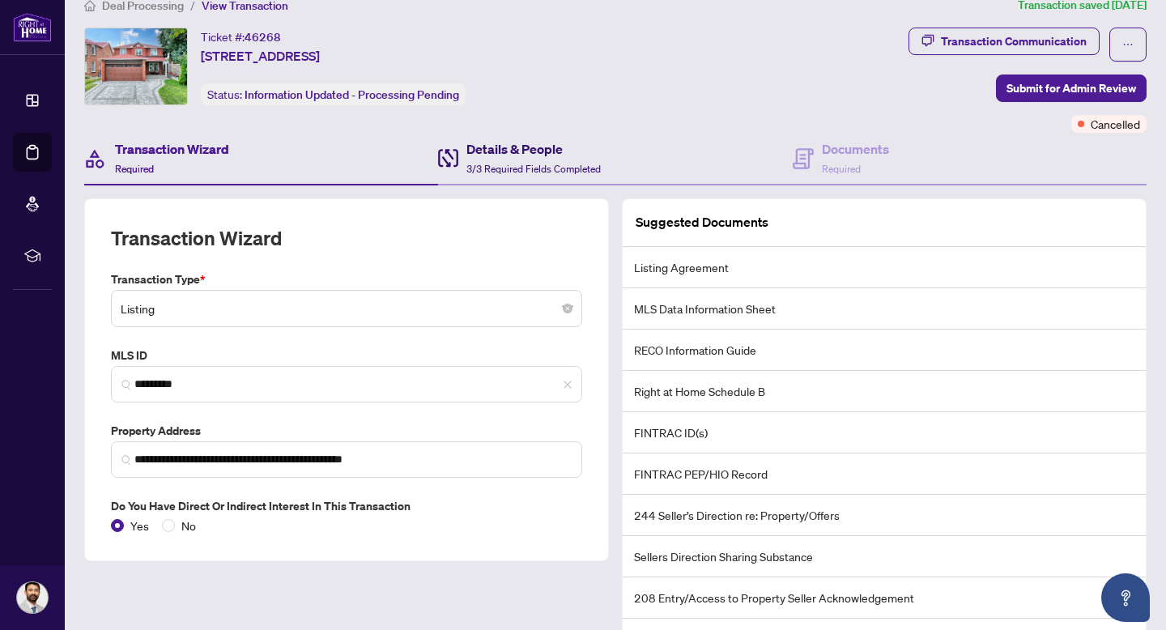
click at [485, 168] on span "3/3 Required Fields Completed" at bounding box center [533, 169] width 134 height 12
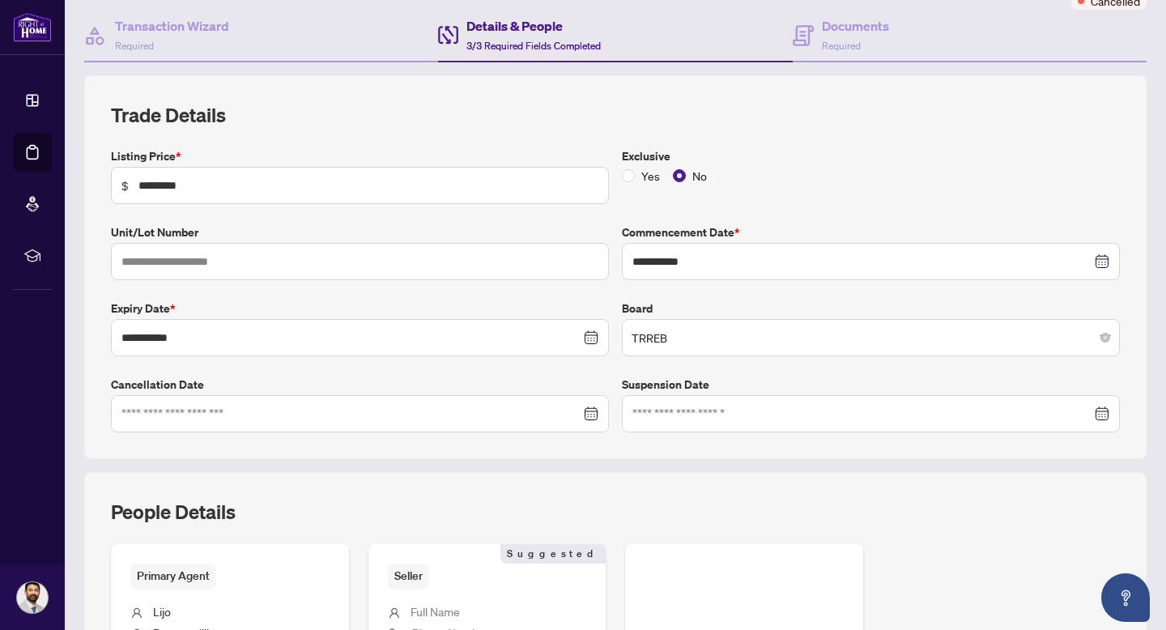
scroll to position [149, 0]
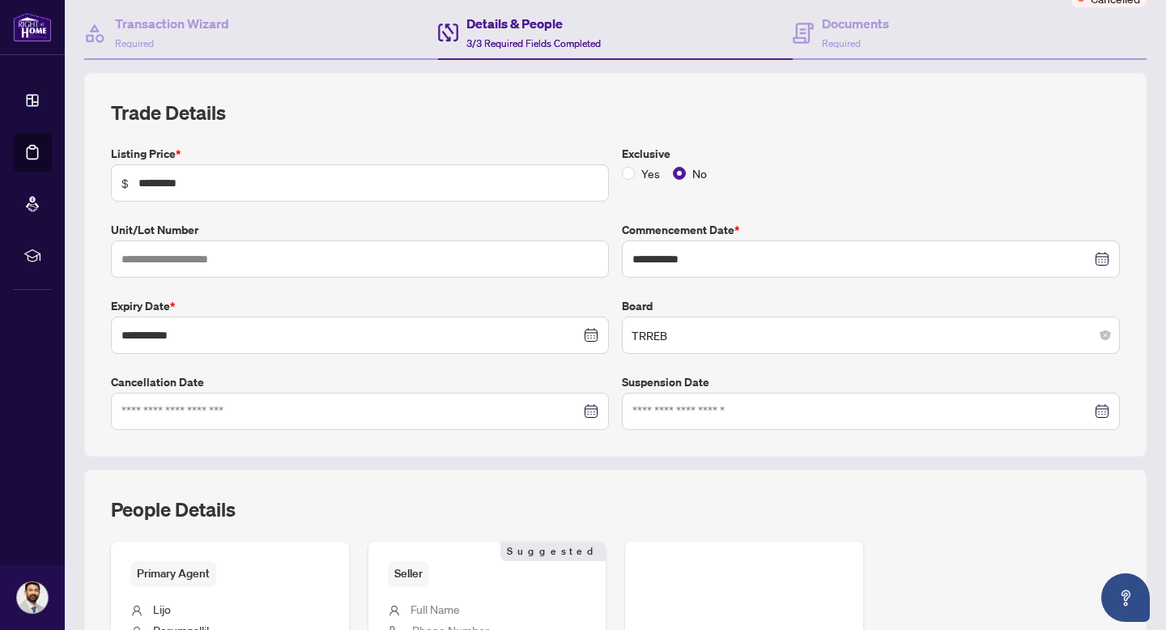
click at [590, 411] on div at bounding box center [359, 411] width 477 height 18
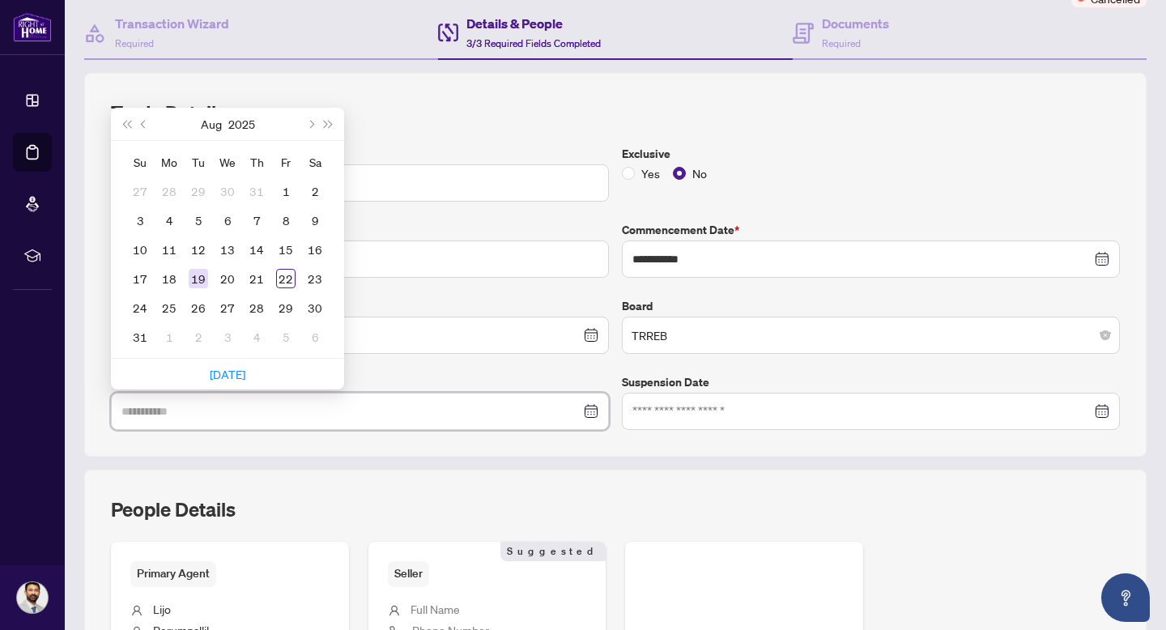
type input "**********"
click at [197, 277] on div "19" at bounding box center [198, 278] width 19 height 19
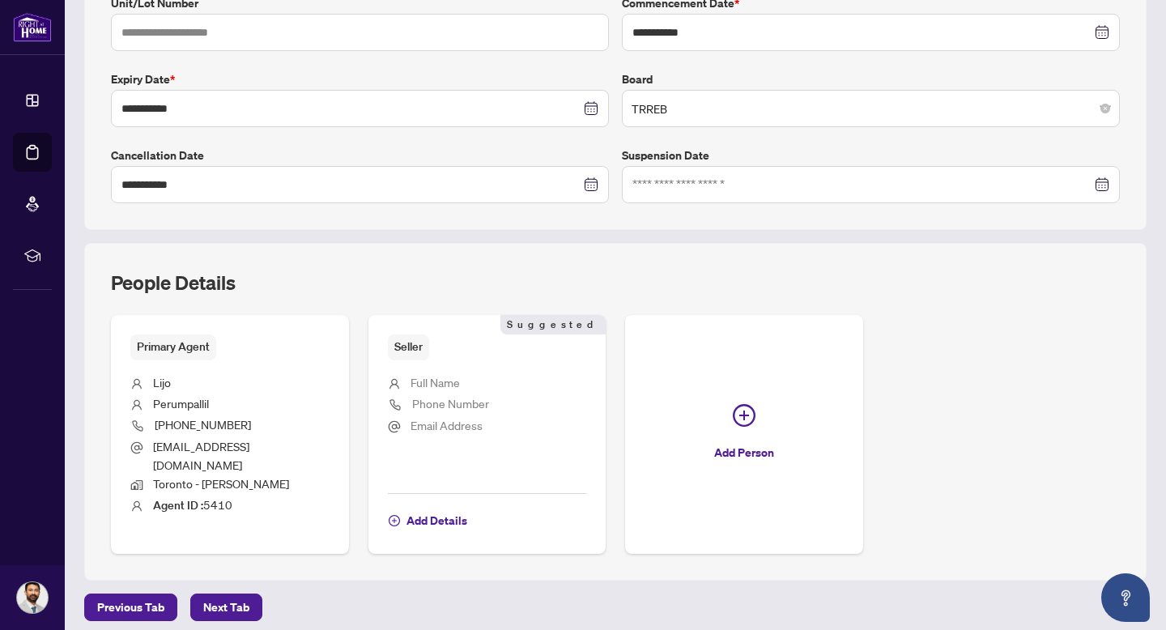
scroll to position [426, 0]
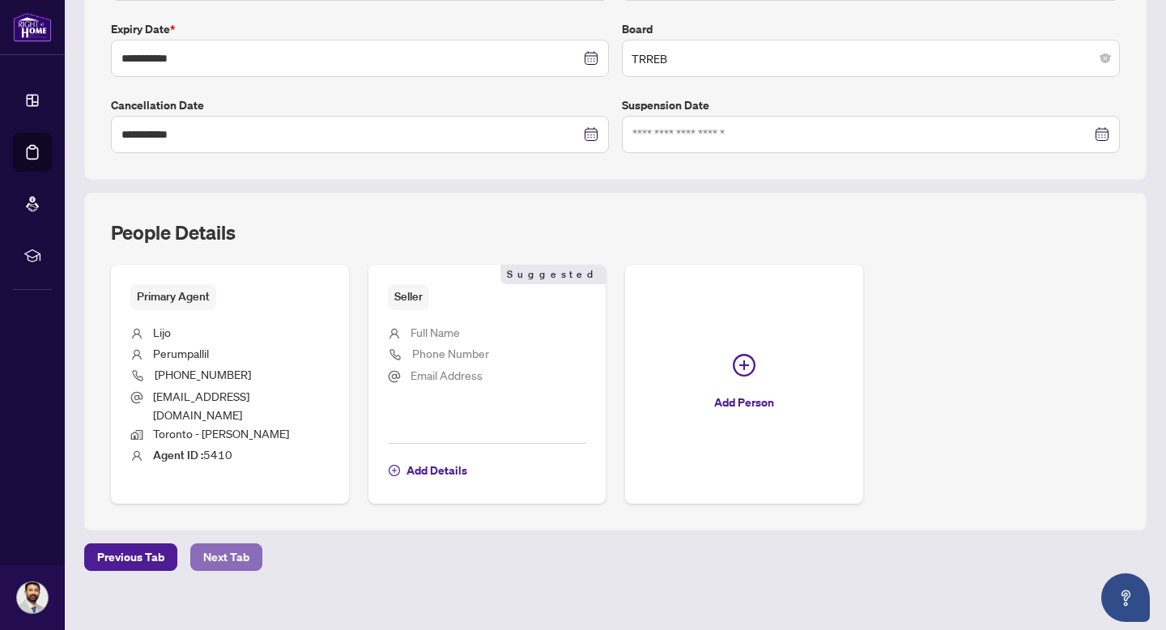
click at [231, 544] on span "Next Tab" at bounding box center [226, 557] width 46 height 26
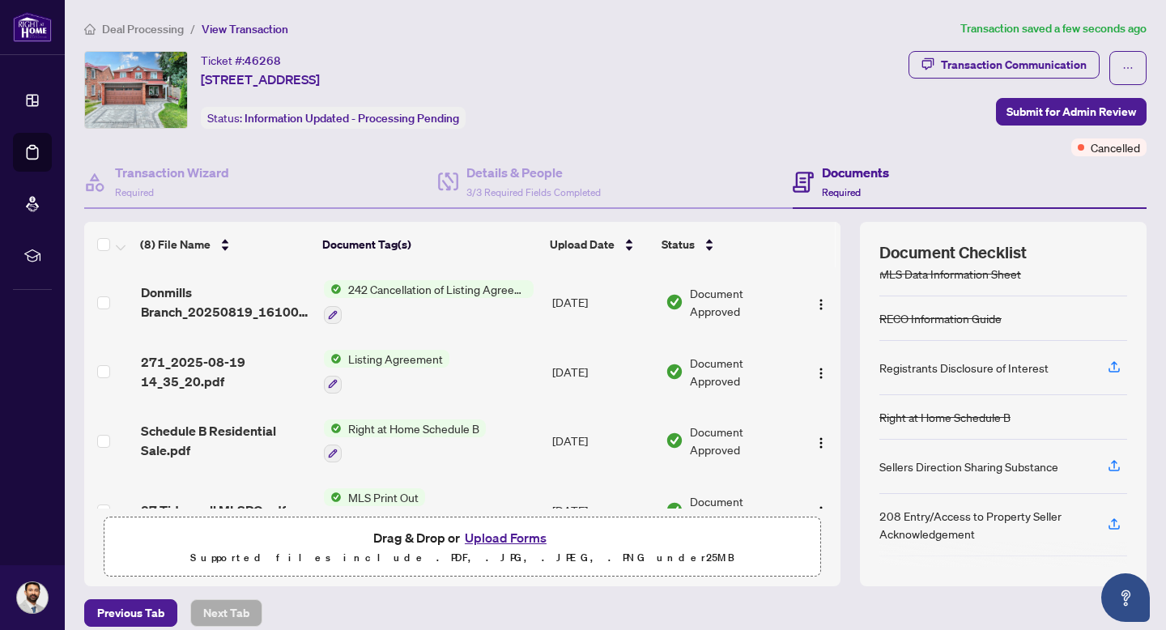
click at [151, 33] on span "Deal Processing" at bounding box center [143, 29] width 82 height 15
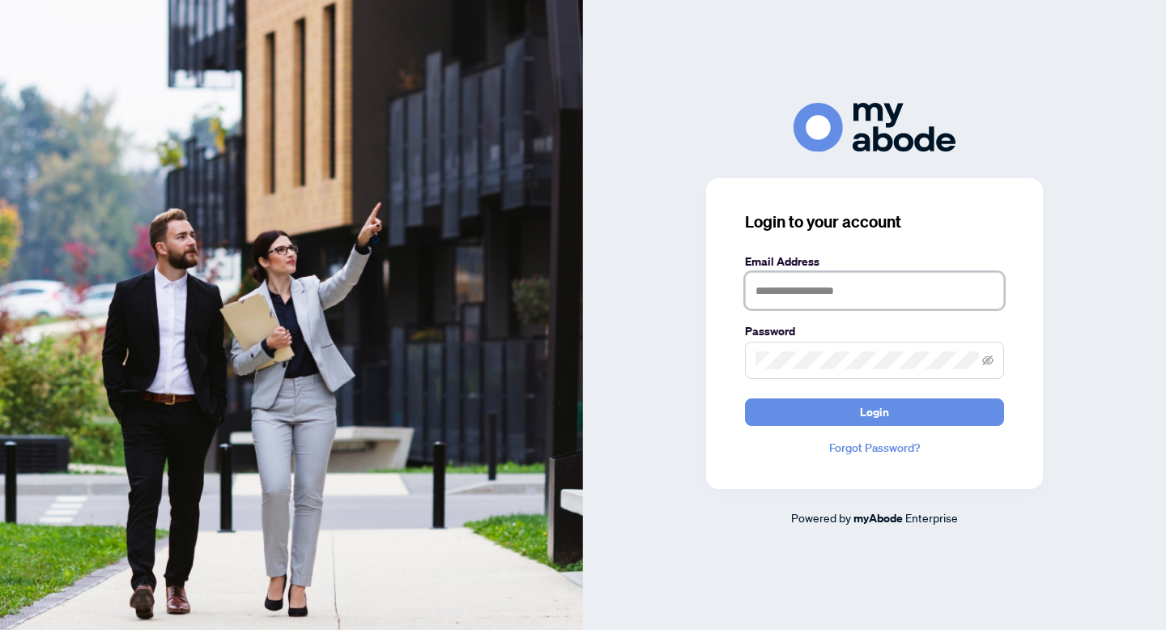
click at [826, 290] on input "text" at bounding box center [874, 290] width 259 height 37
type input "**********"
click at [781, 286] on input "text" at bounding box center [874, 290] width 259 height 37
type input "**********"
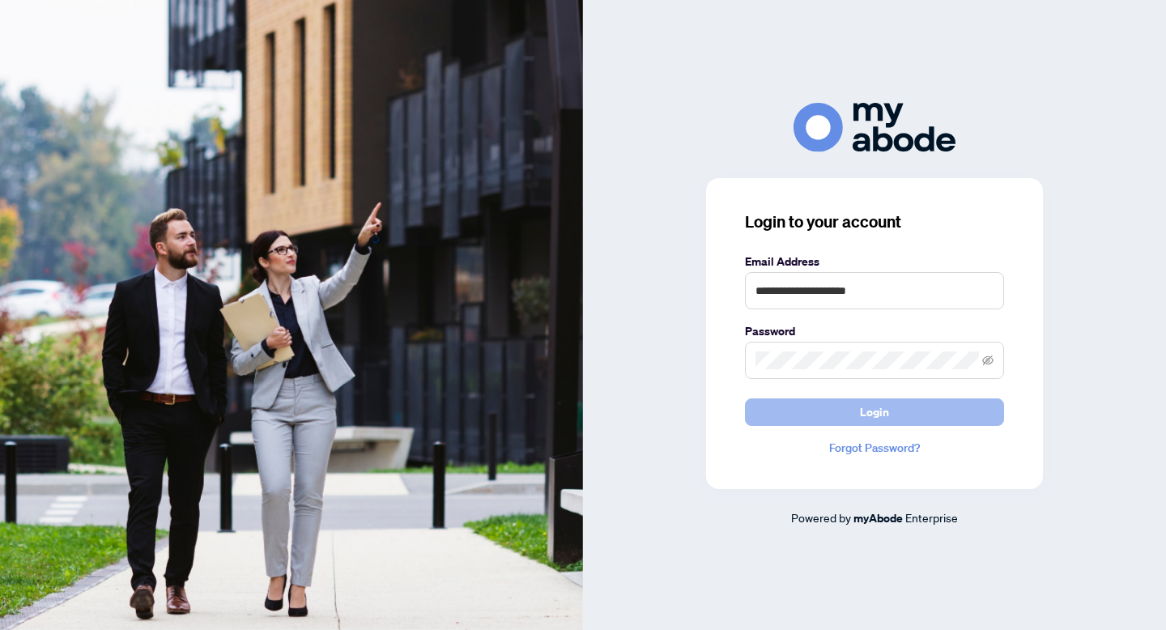
click at [878, 424] on span "Login" at bounding box center [874, 412] width 29 height 26
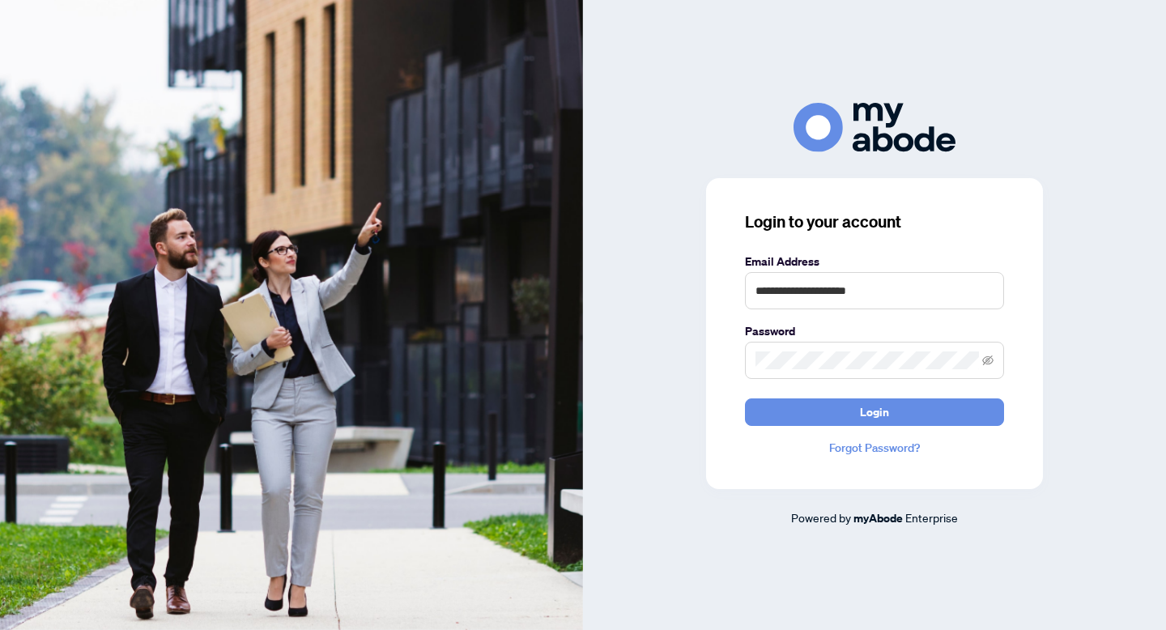
click at [853, 342] on div at bounding box center [874, 360] width 259 height 37
click at [985, 357] on icon "eye-invisible" at bounding box center [987, 360] width 11 height 10
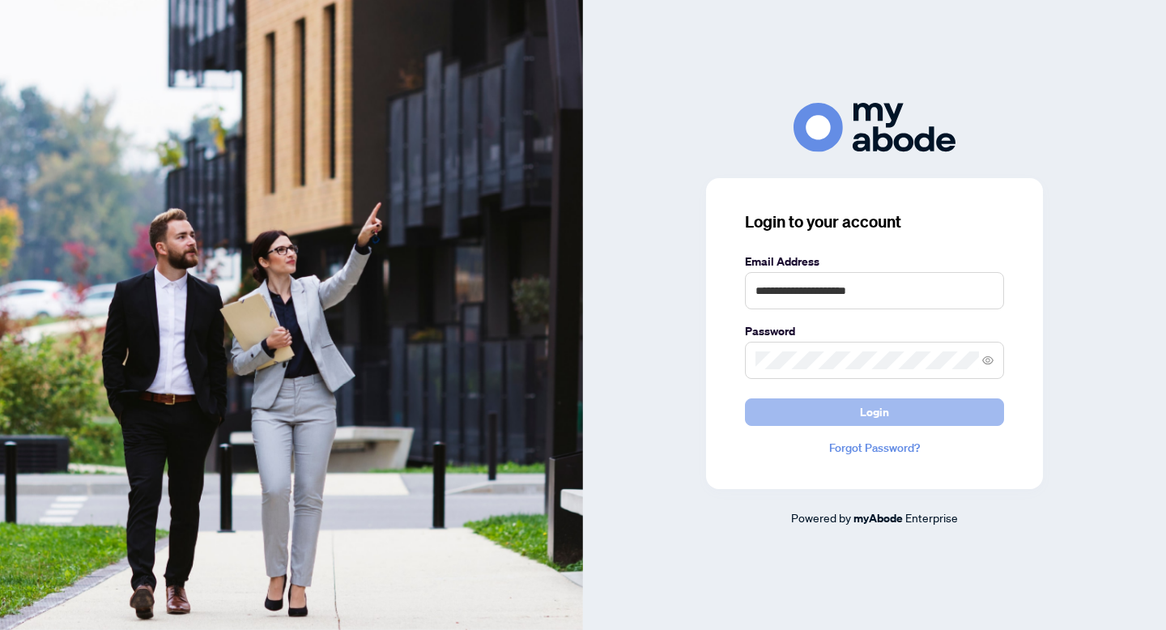
click at [883, 406] on span "Login" at bounding box center [874, 412] width 29 height 26
click at [815, 419] on button "Login" at bounding box center [874, 412] width 259 height 28
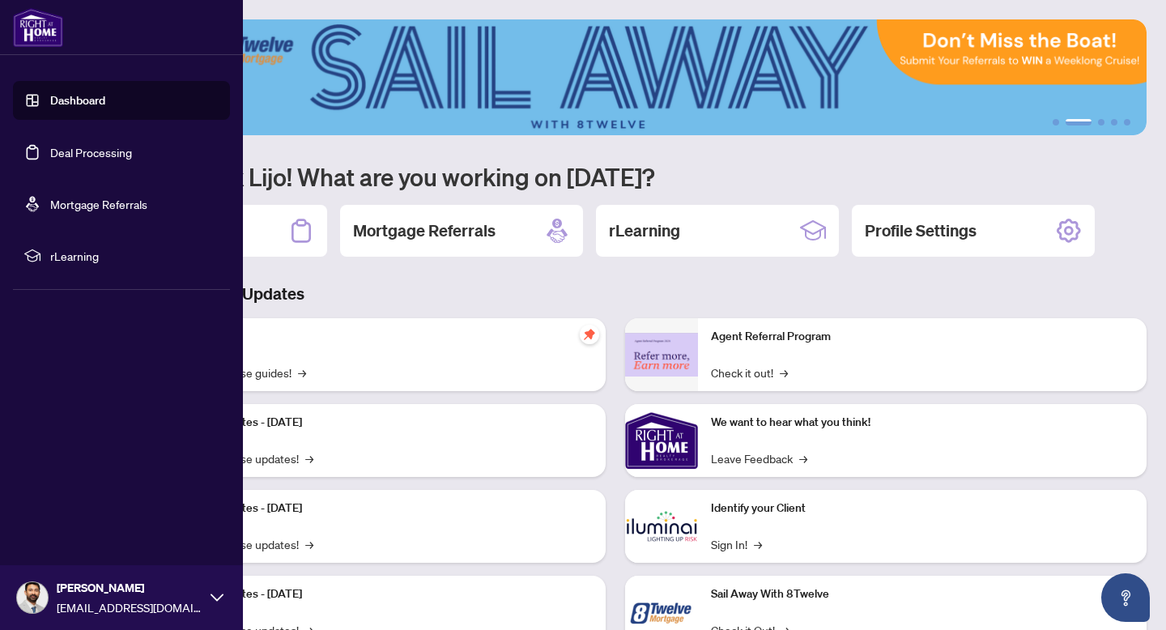
click at [50, 100] on link "Dashboard" at bounding box center [77, 100] width 55 height 15
click at [101, 254] on span "rLearning" at bounding box center [134, 256] width 168 height 18
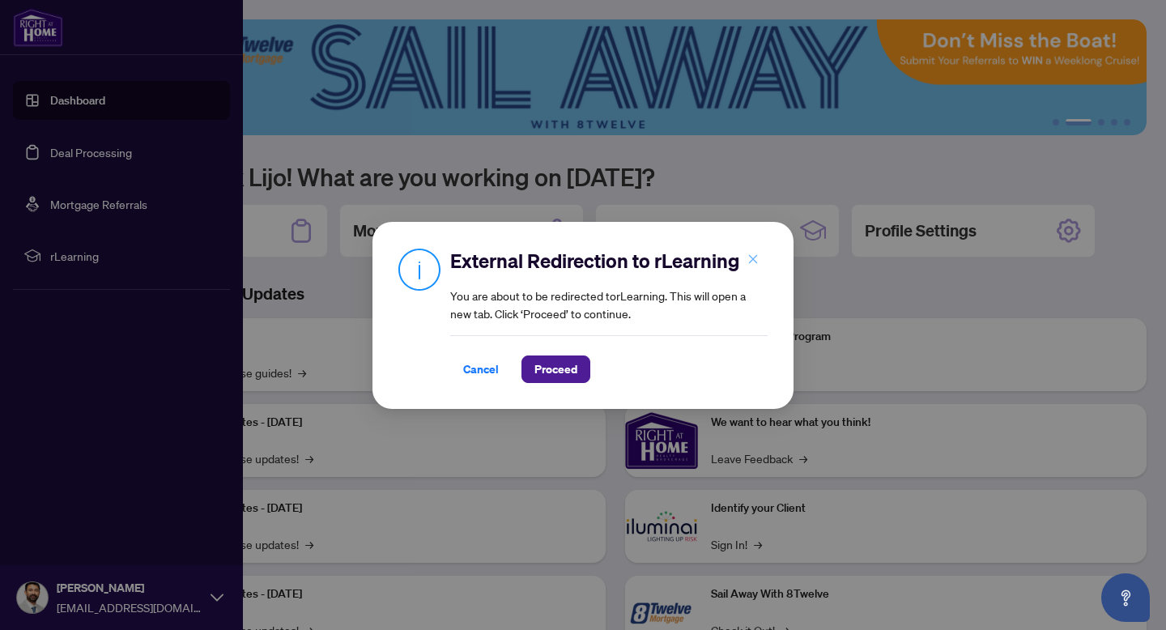
click at [754, 256] on icon "close" at bounding box center [752, 258] width 11 height 11
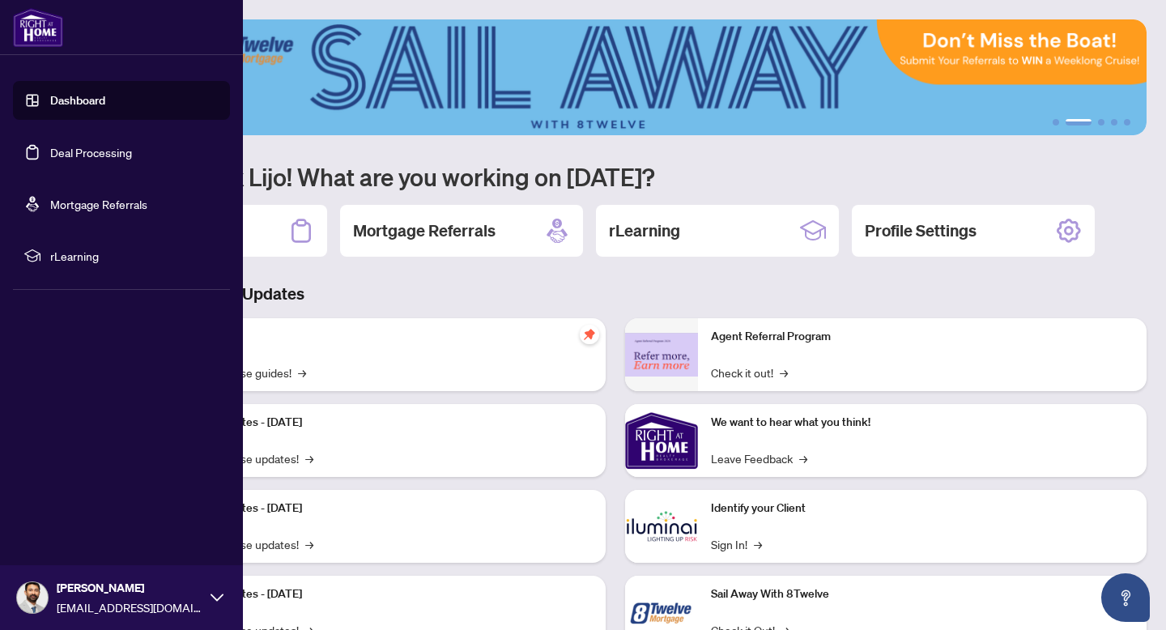
click at [475, 182] on h1 "Welcome back Lijo! What are you working on [DATE]?" at bounding box center [615, 176] width 1062 height 31
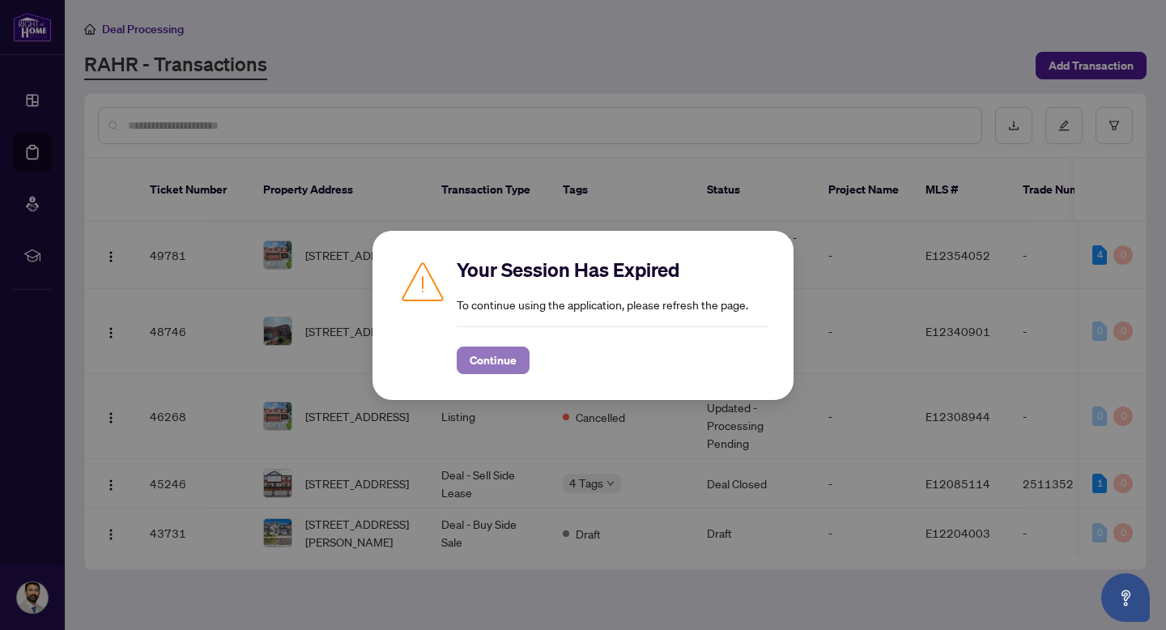
click at [494, 355] on span "Continue" at bounding box center [493, 360] width 47 height 26
